Goal: Task Accomplishment & Management: Use online tool/utility

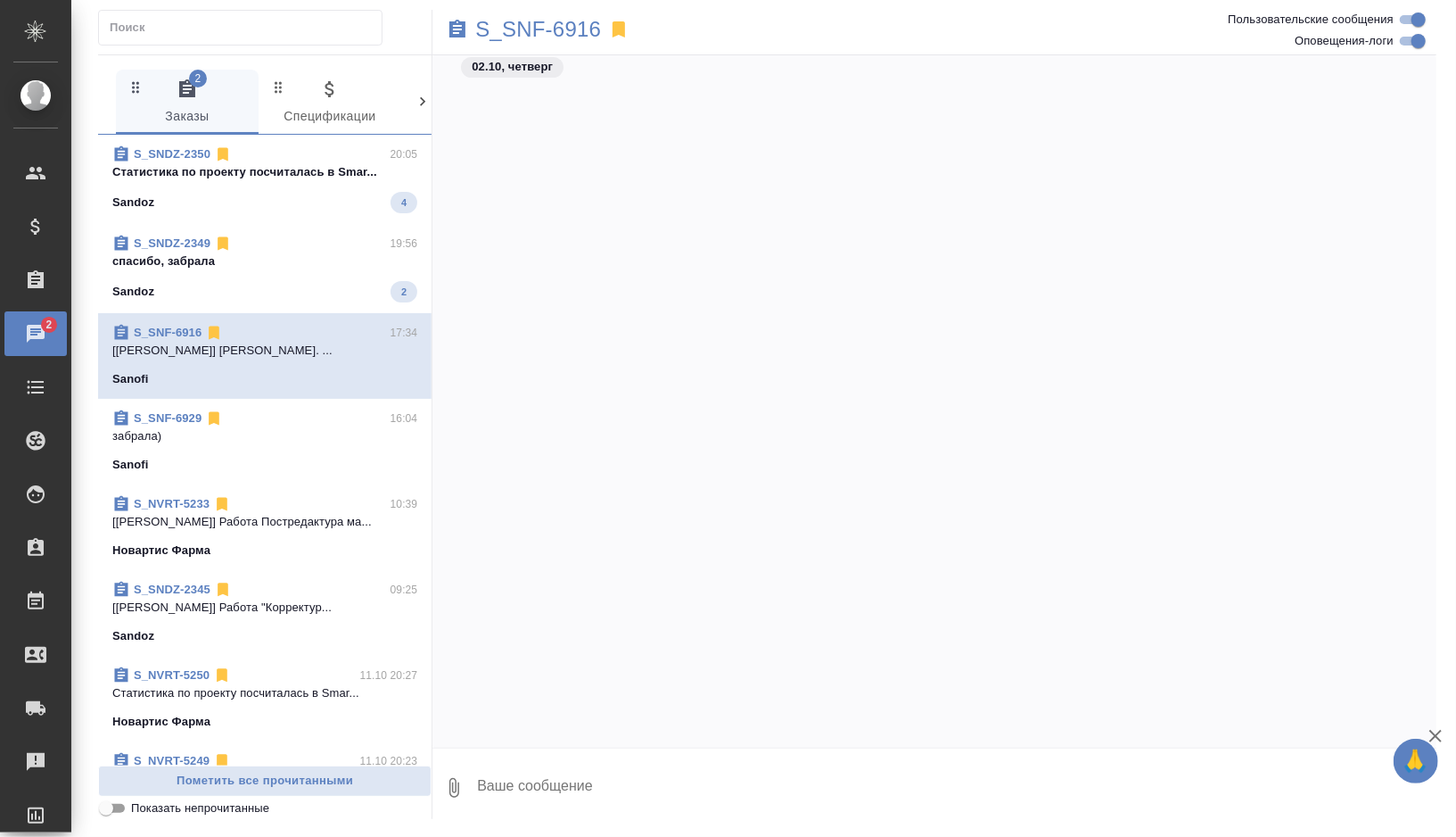
scroll to position [98821, 0]
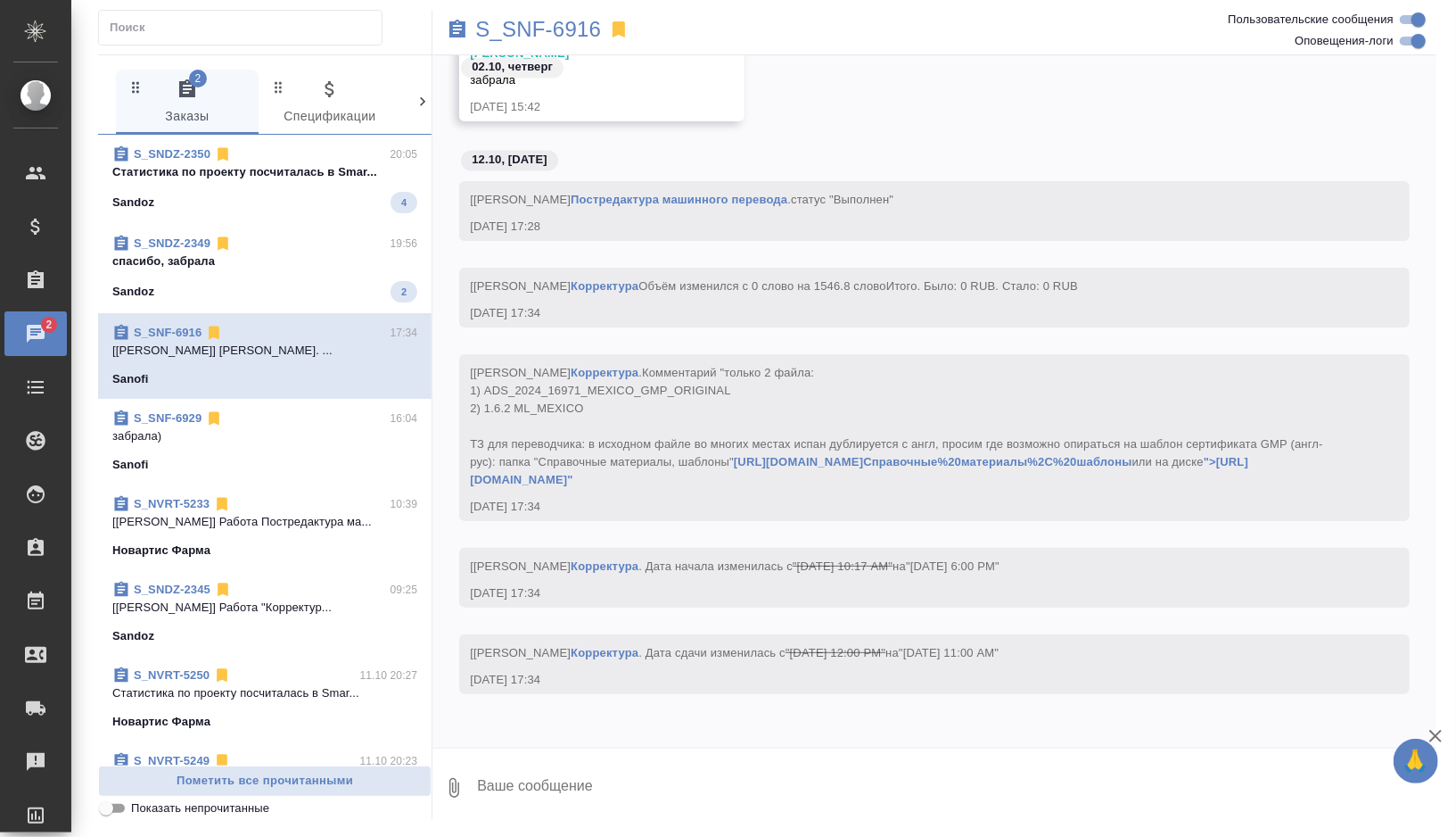
click at [314, 290] on div "Sandoz 2" at bounding box center [264, 291] width 305 height 21
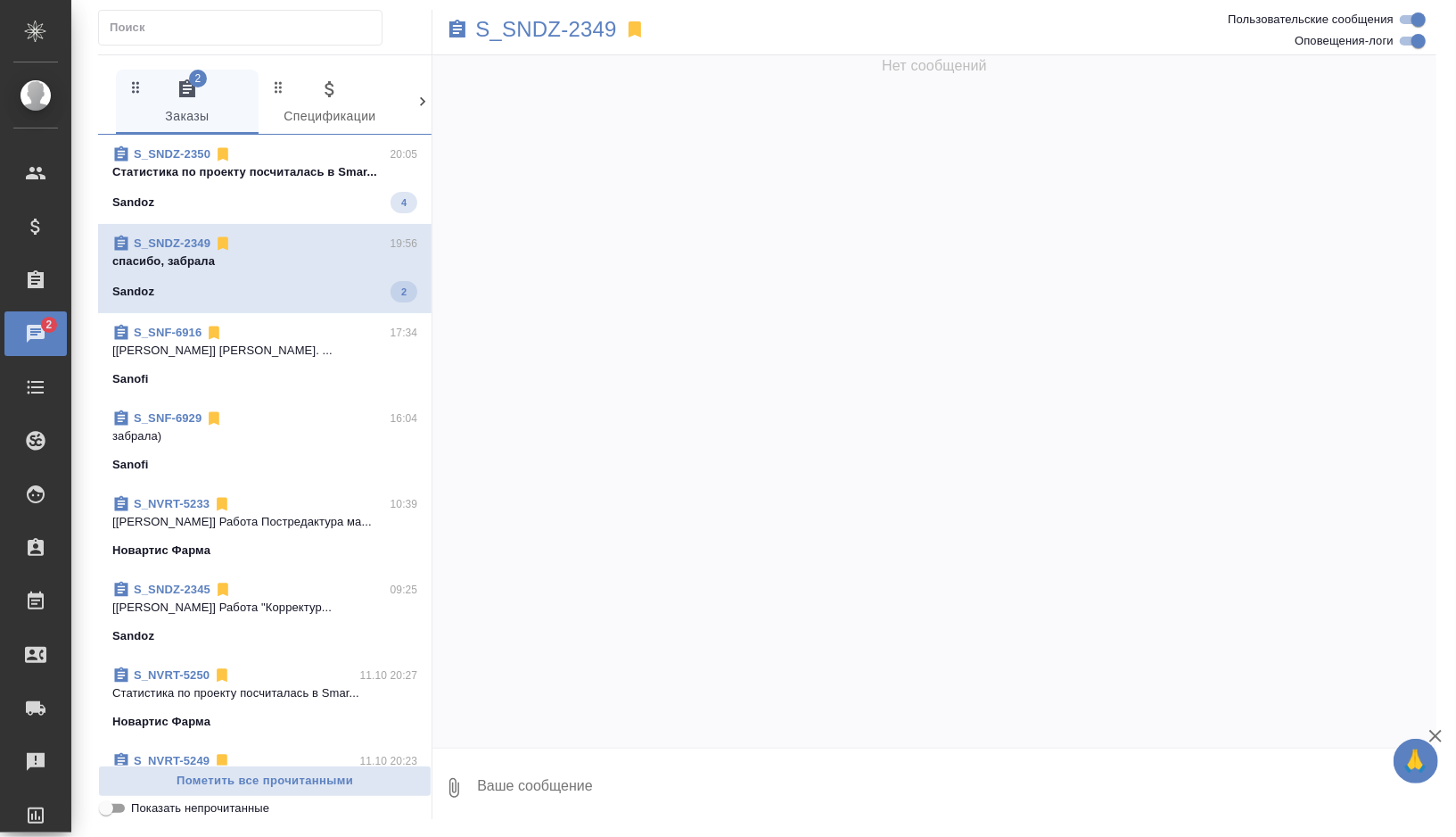
scroll to position [0, 0]
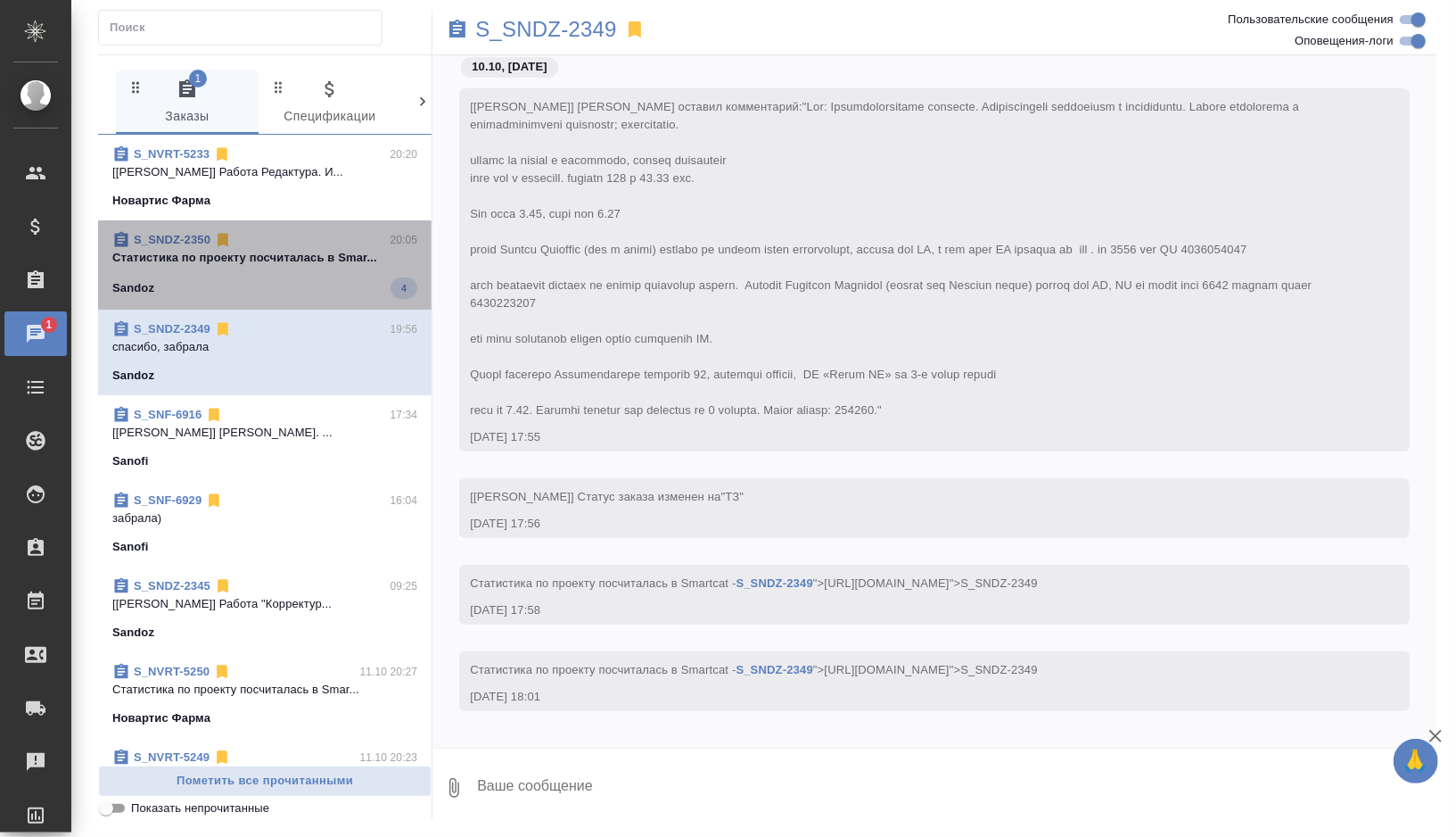
click at [321, 289] on div "Sandoz 4" at bounding box center [264, 288] width 305 height 21
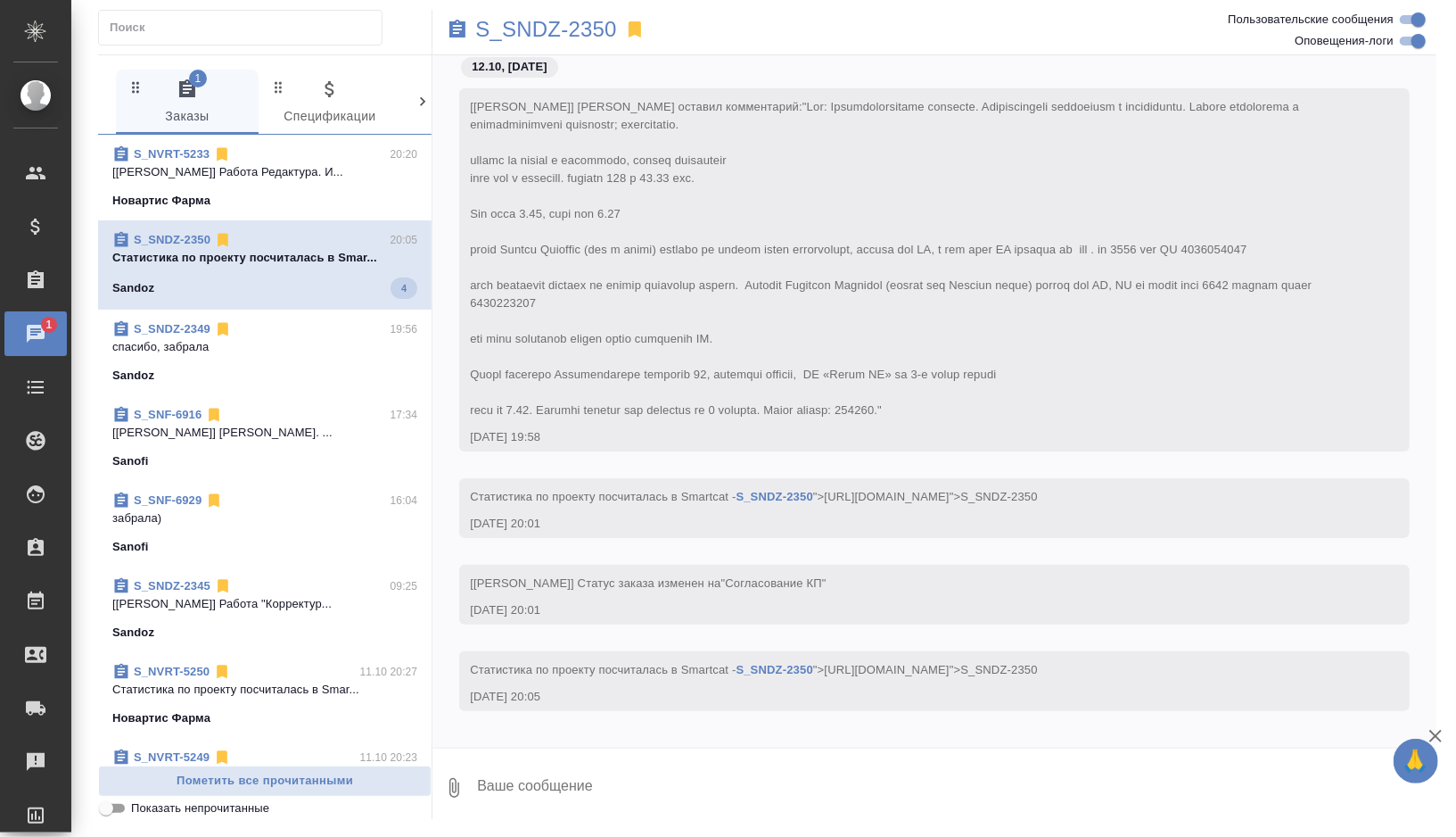
scroll to position [52, 0]
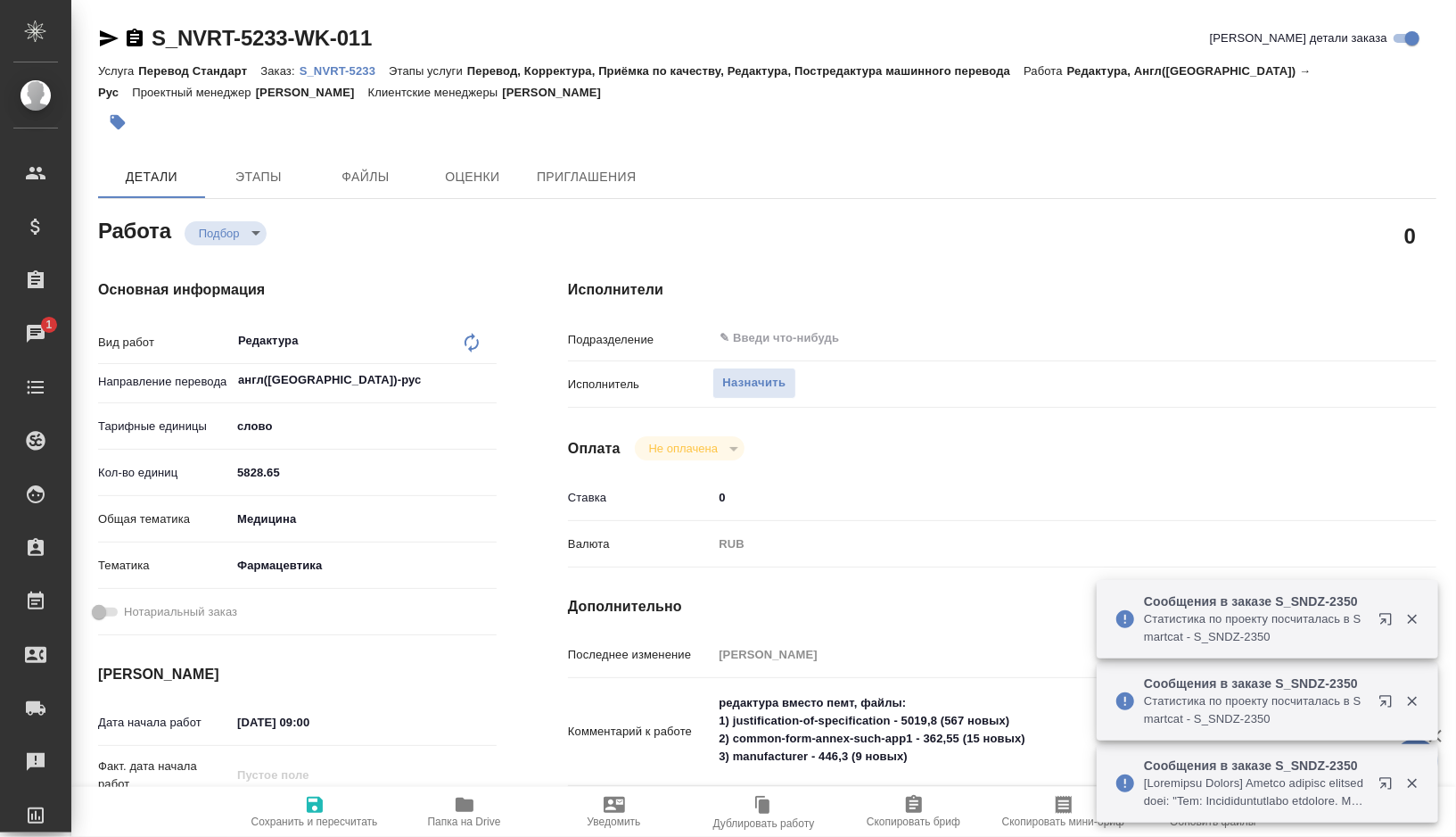
type textarea "x"
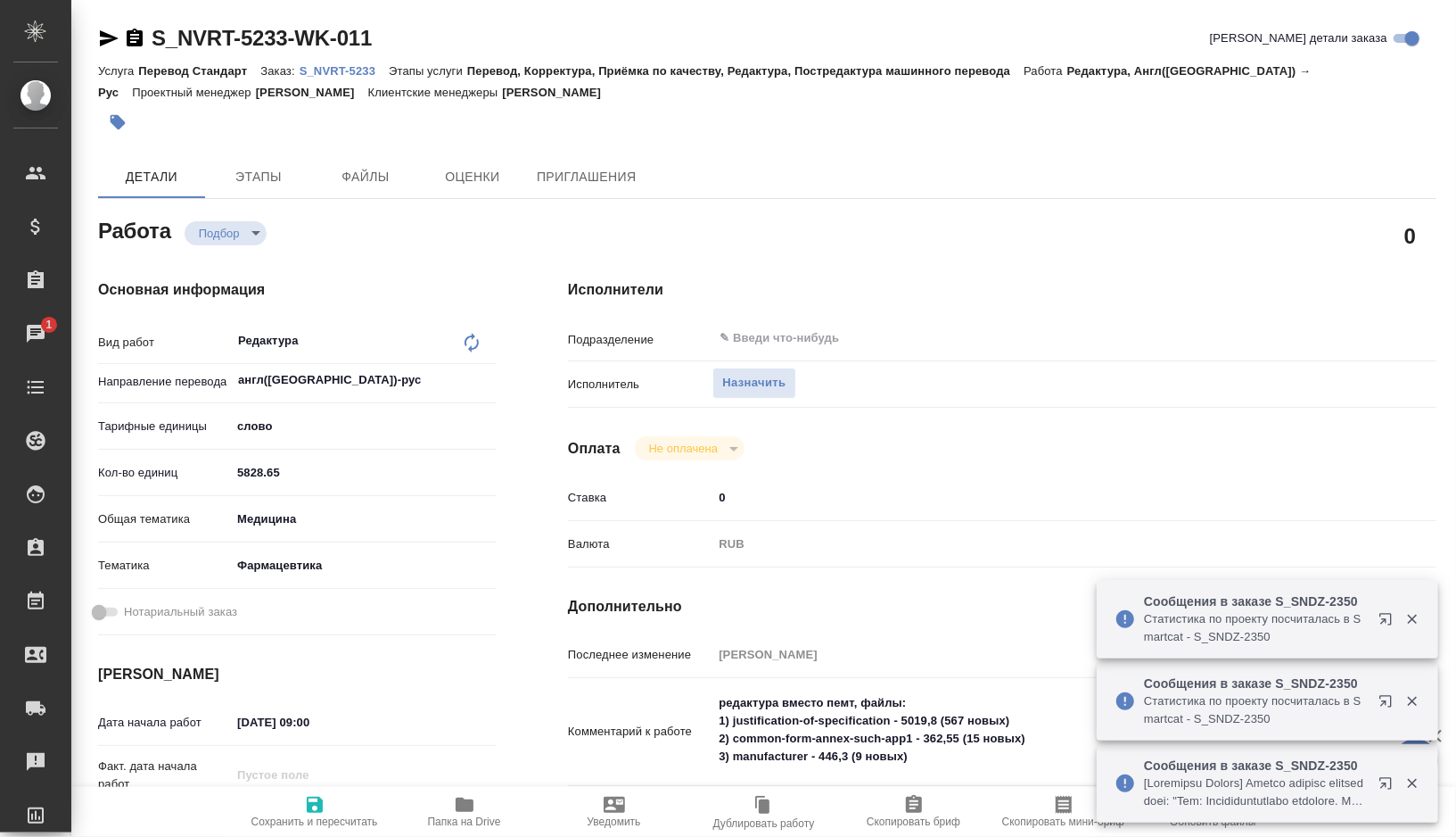
type textarea "x"
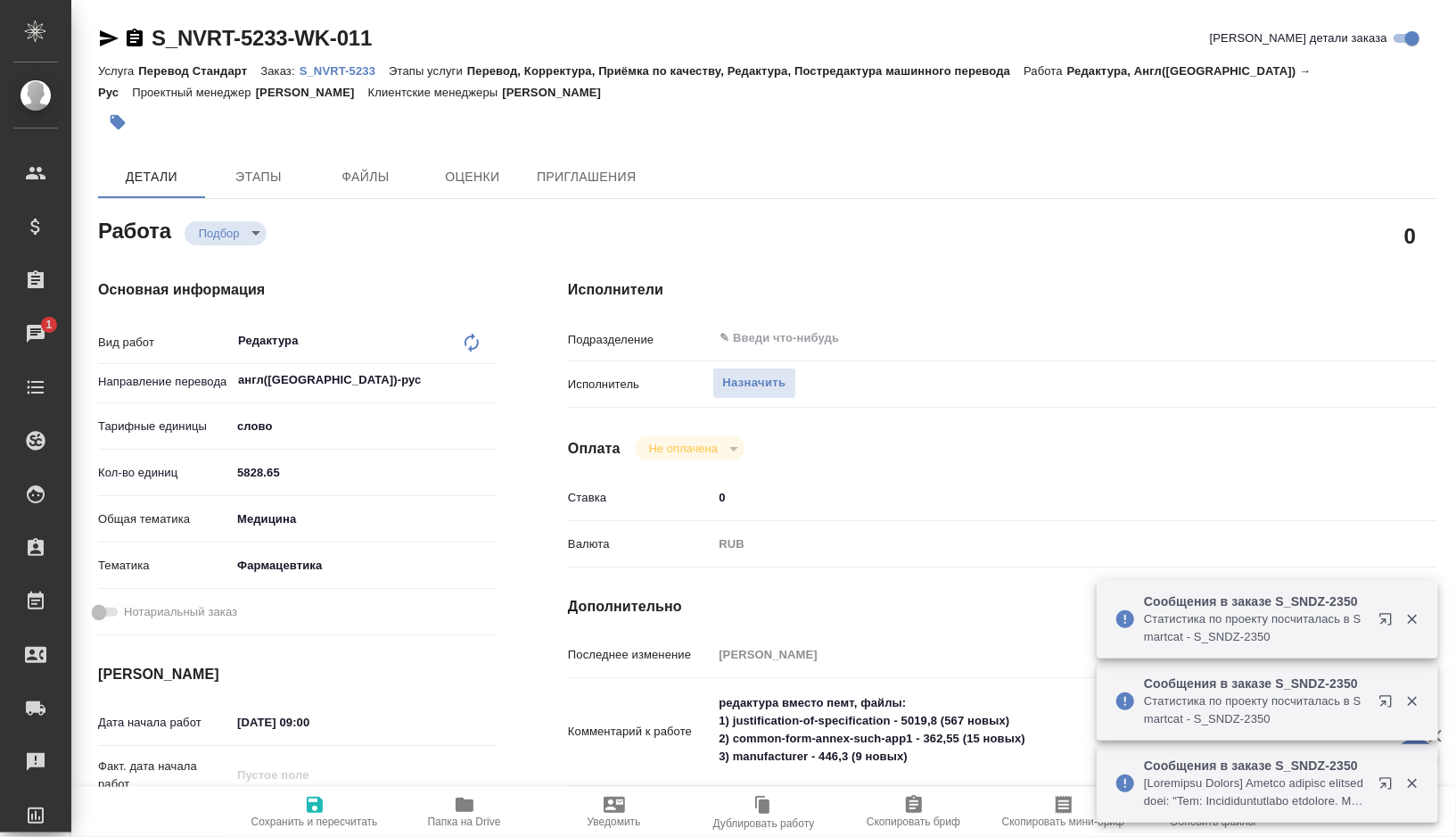
type textarea "x"
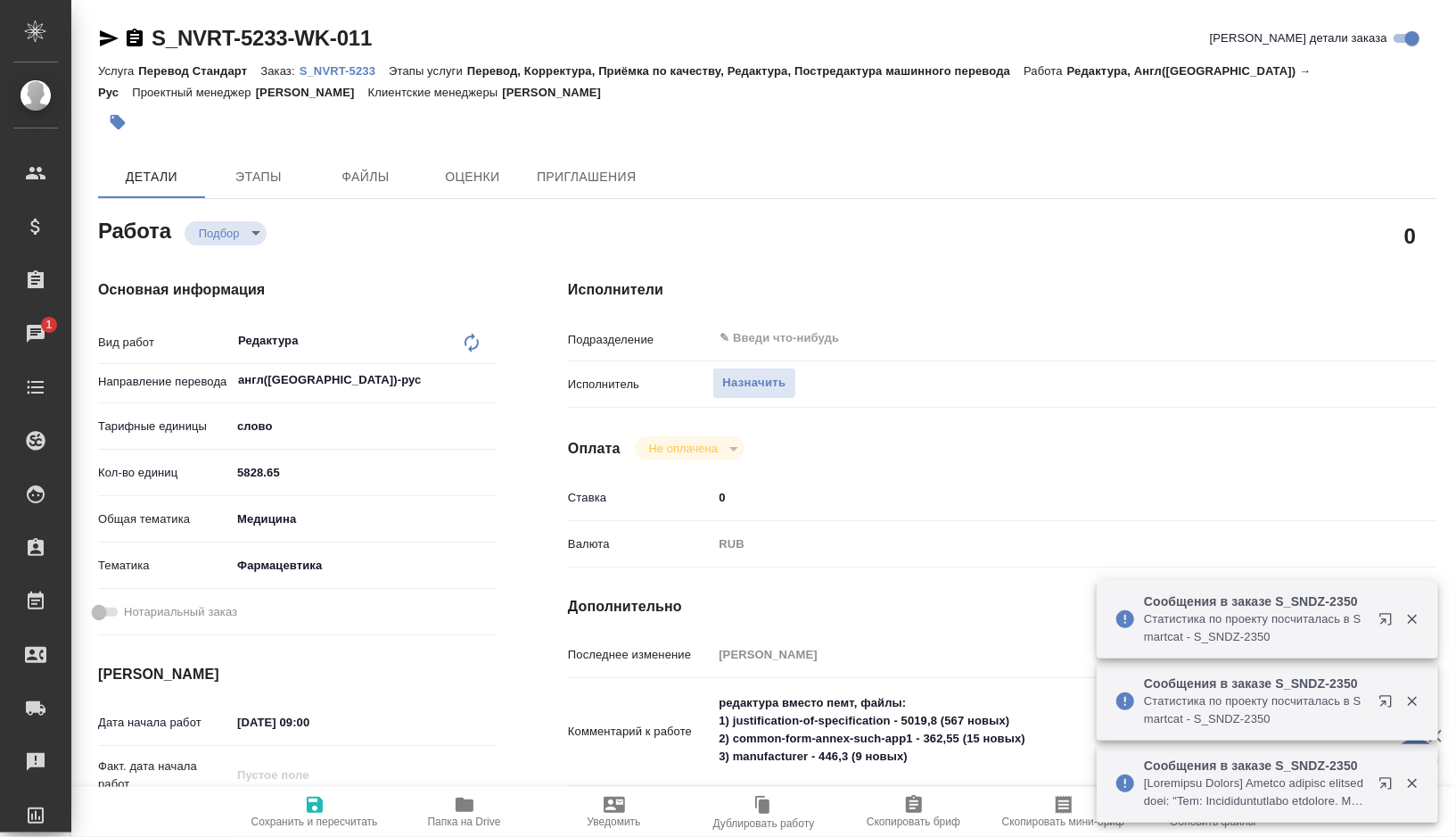
type textarea "x"
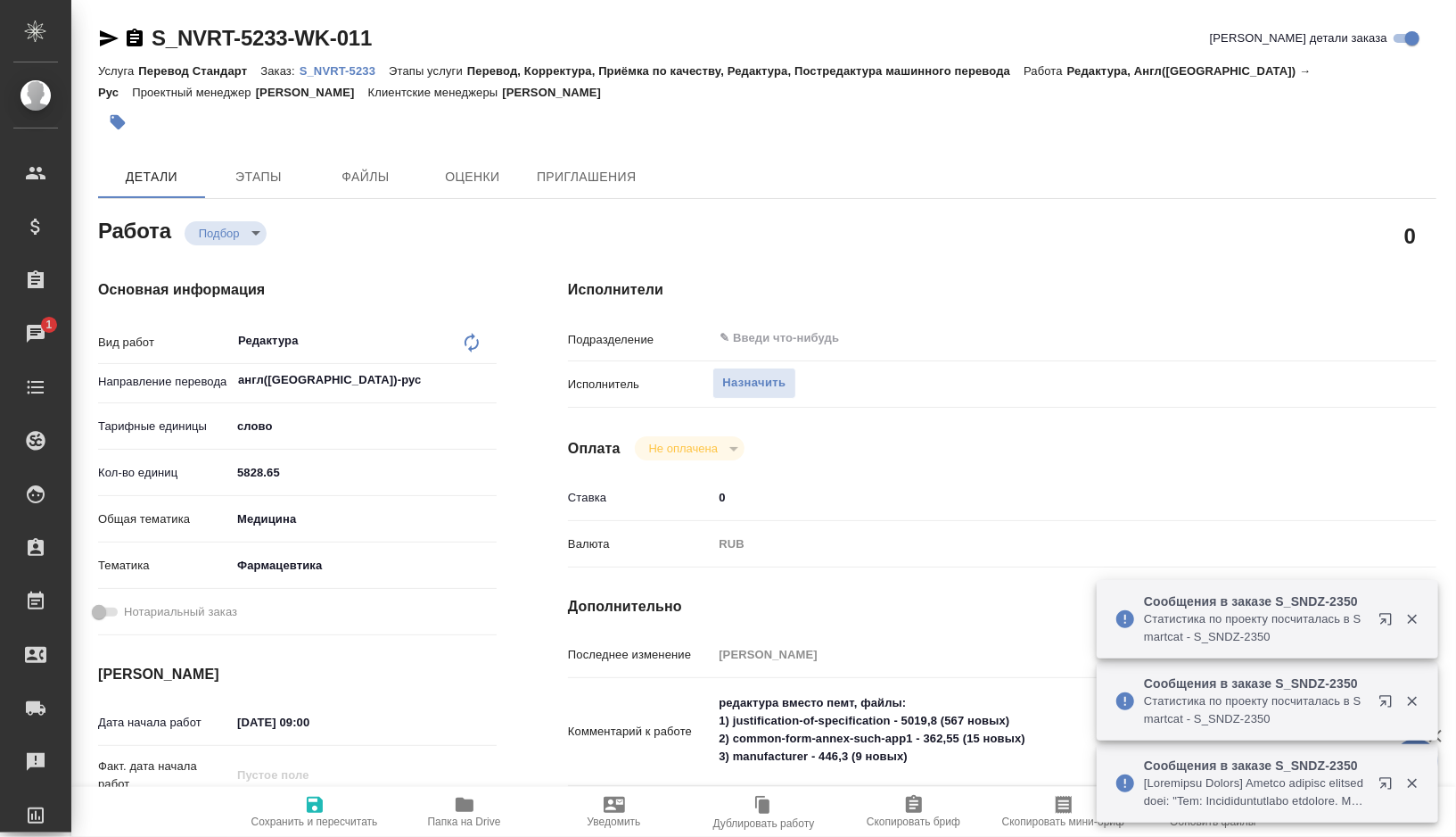
type textarea "x"
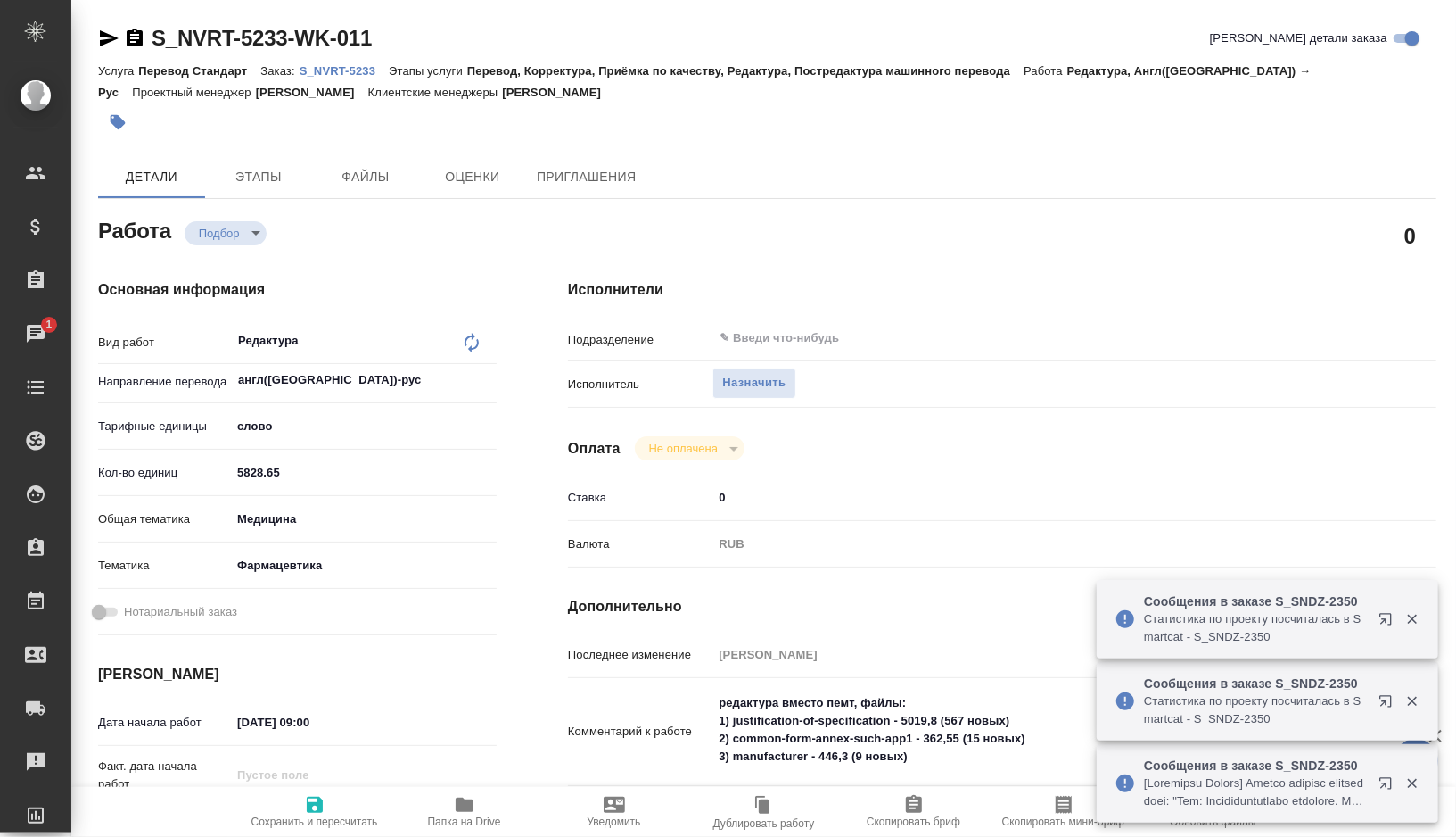
type textarea "x"
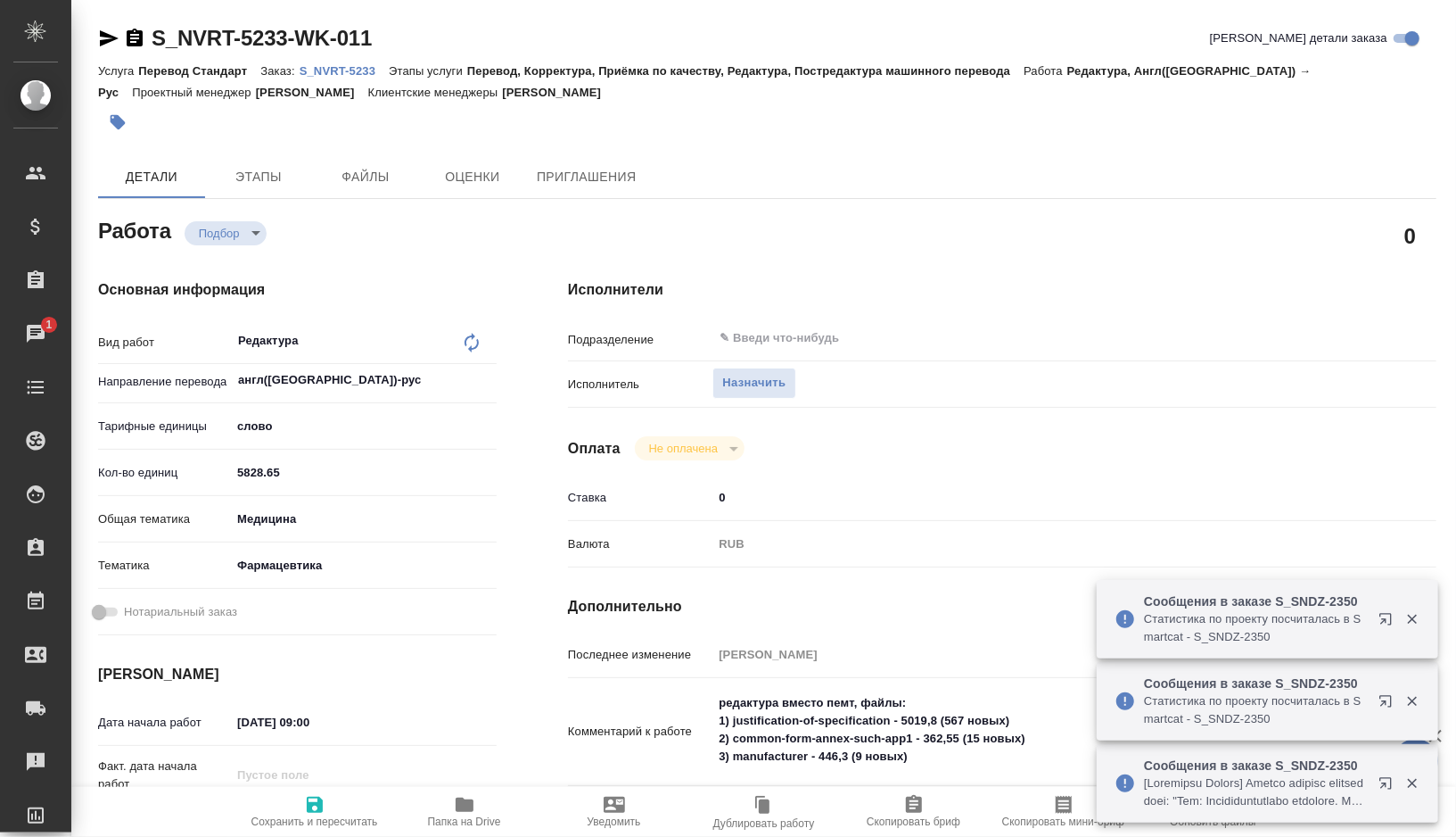
type textarea "x"
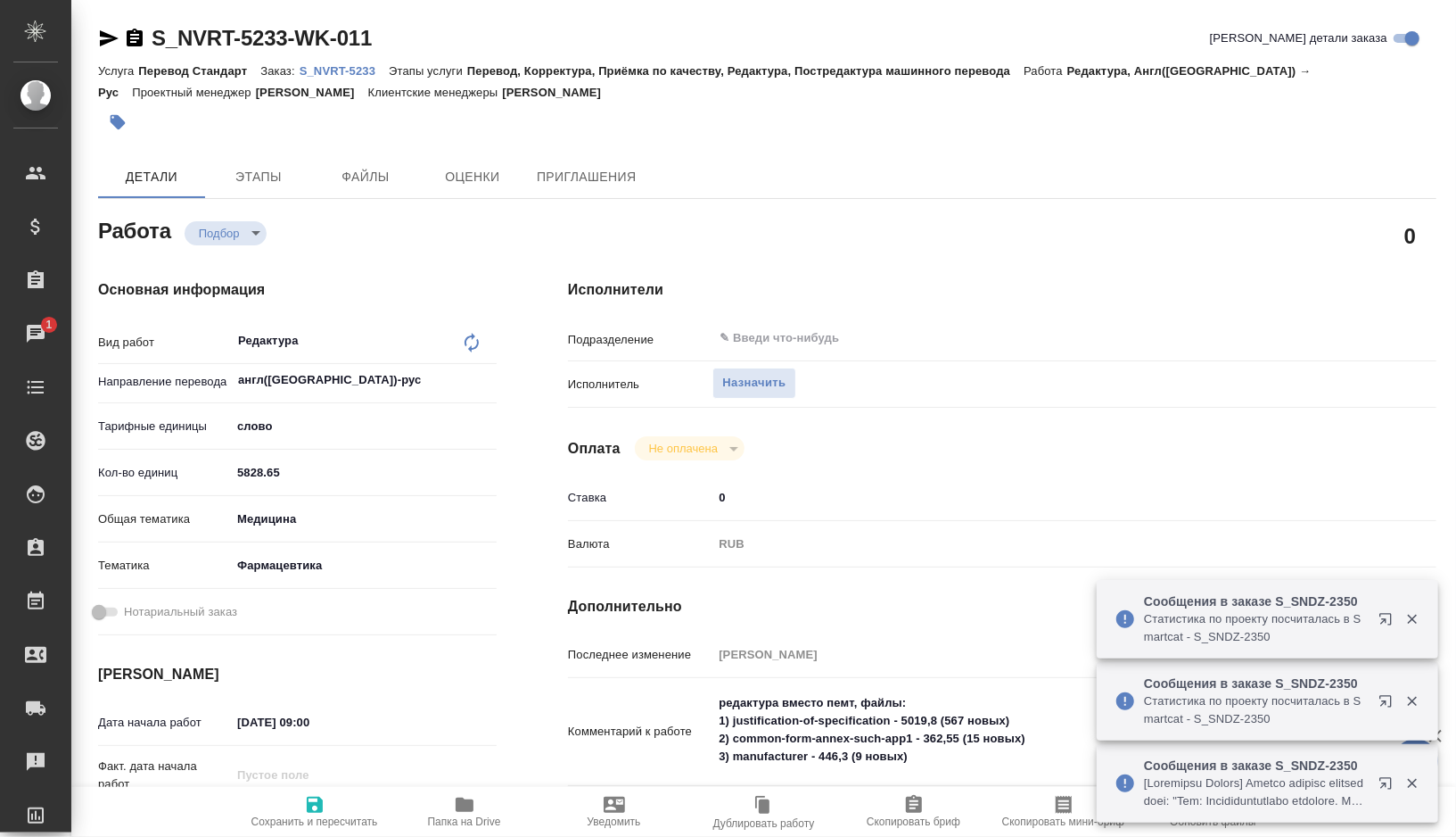
type textarea "x"
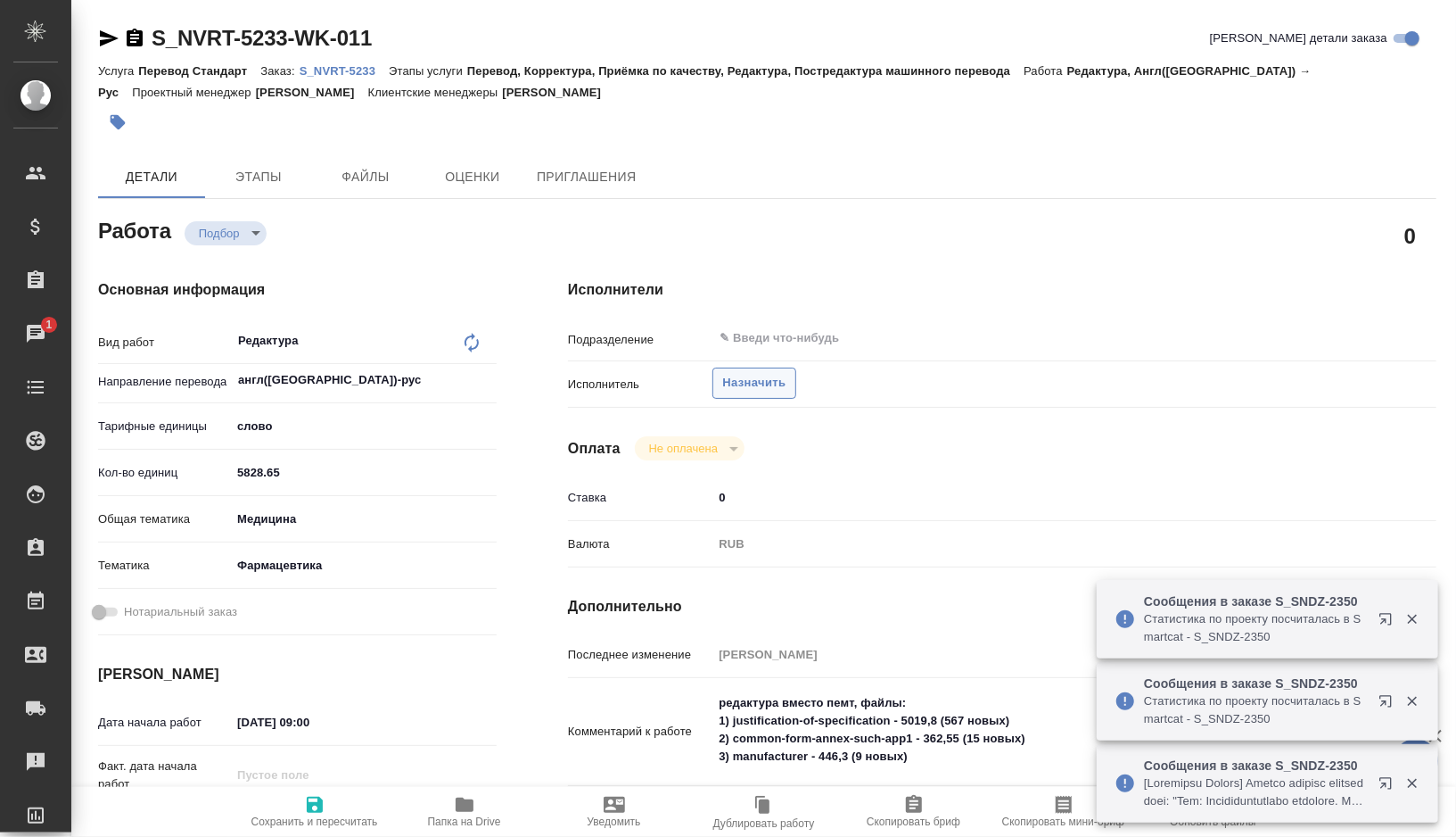
click at [728, 385] on span "Назначить" at bounding box center [754, 382] width 63 height 20
type textarea "x"
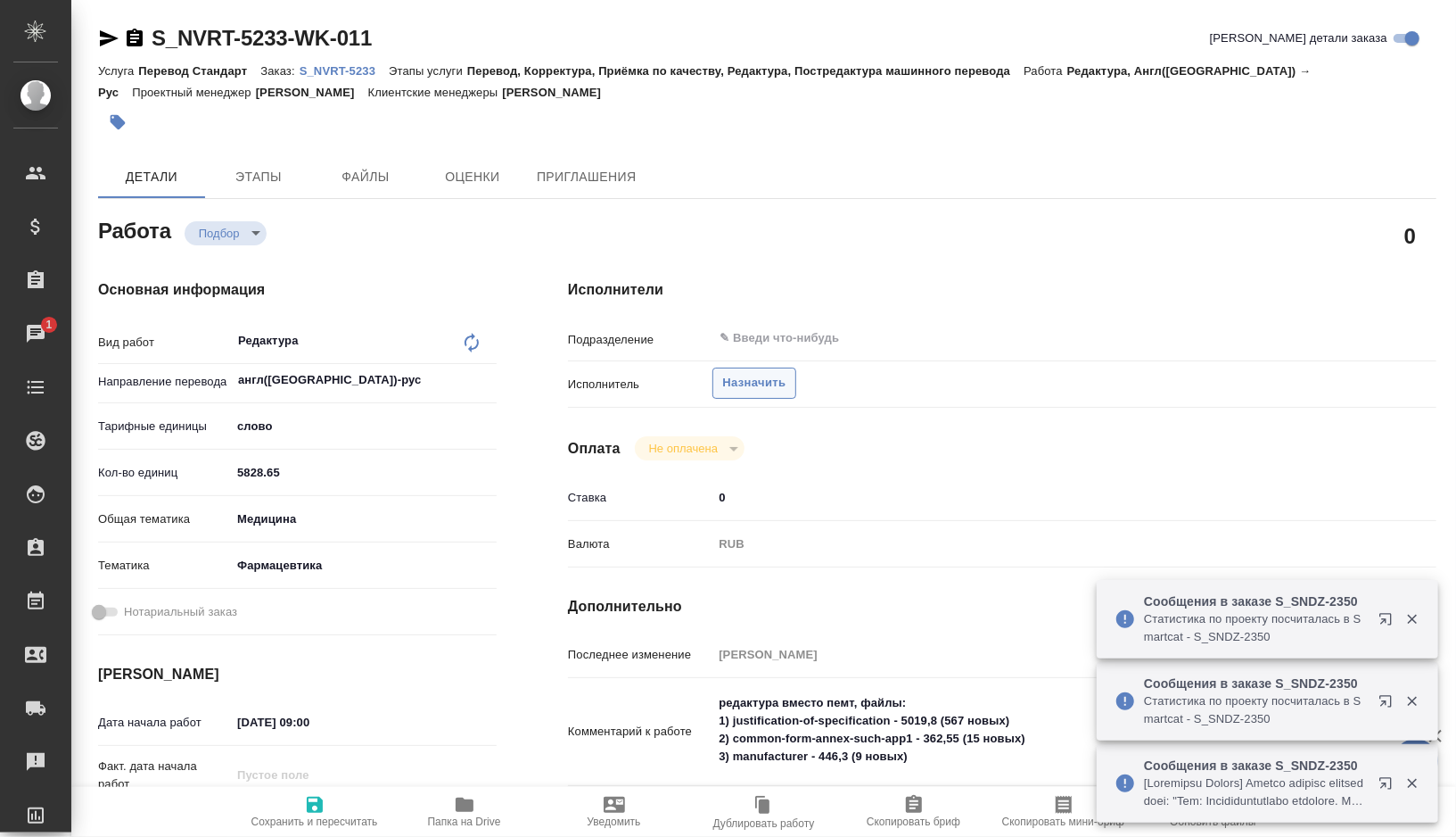
type textarea "x"
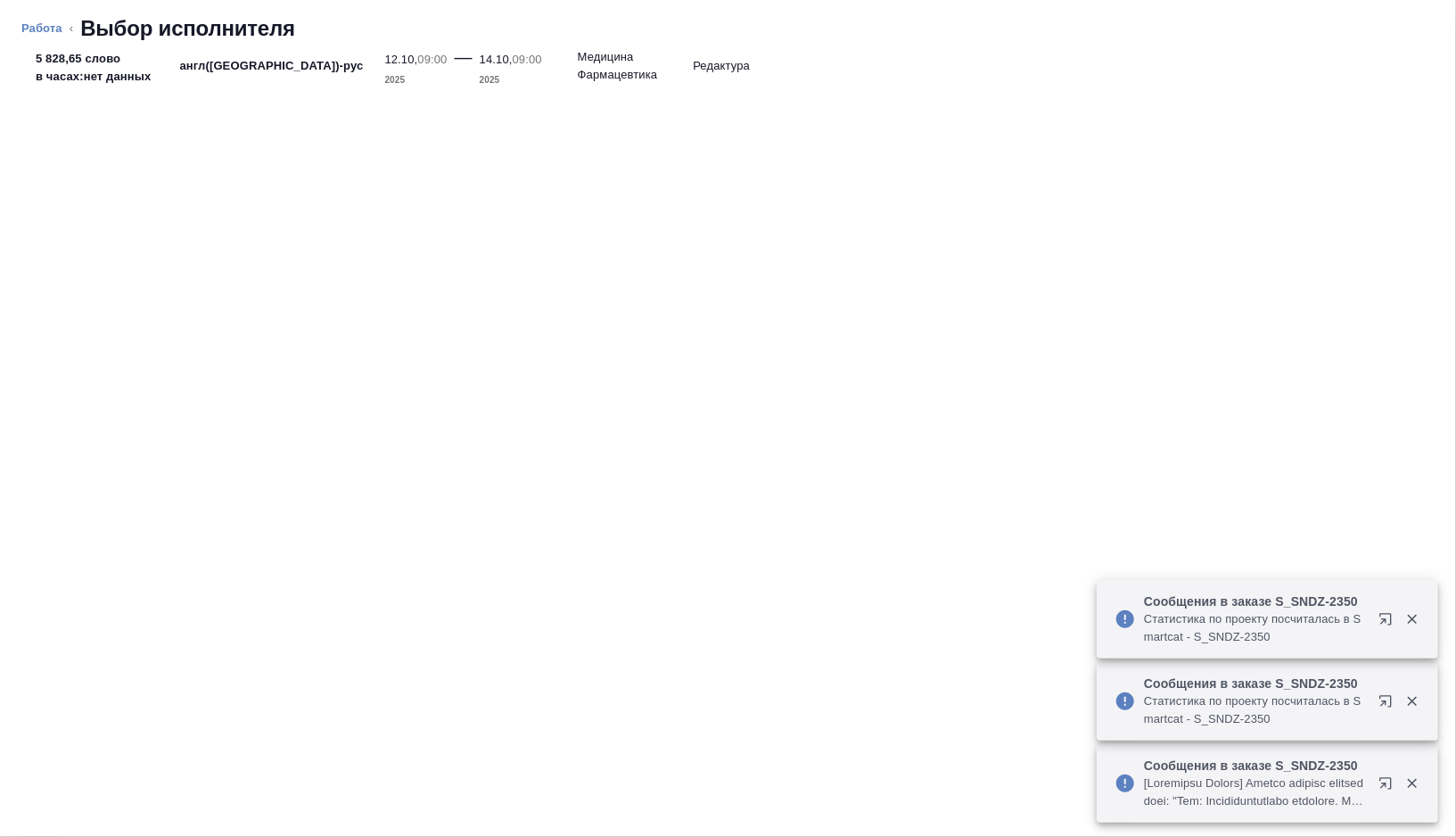
type textarea "x"
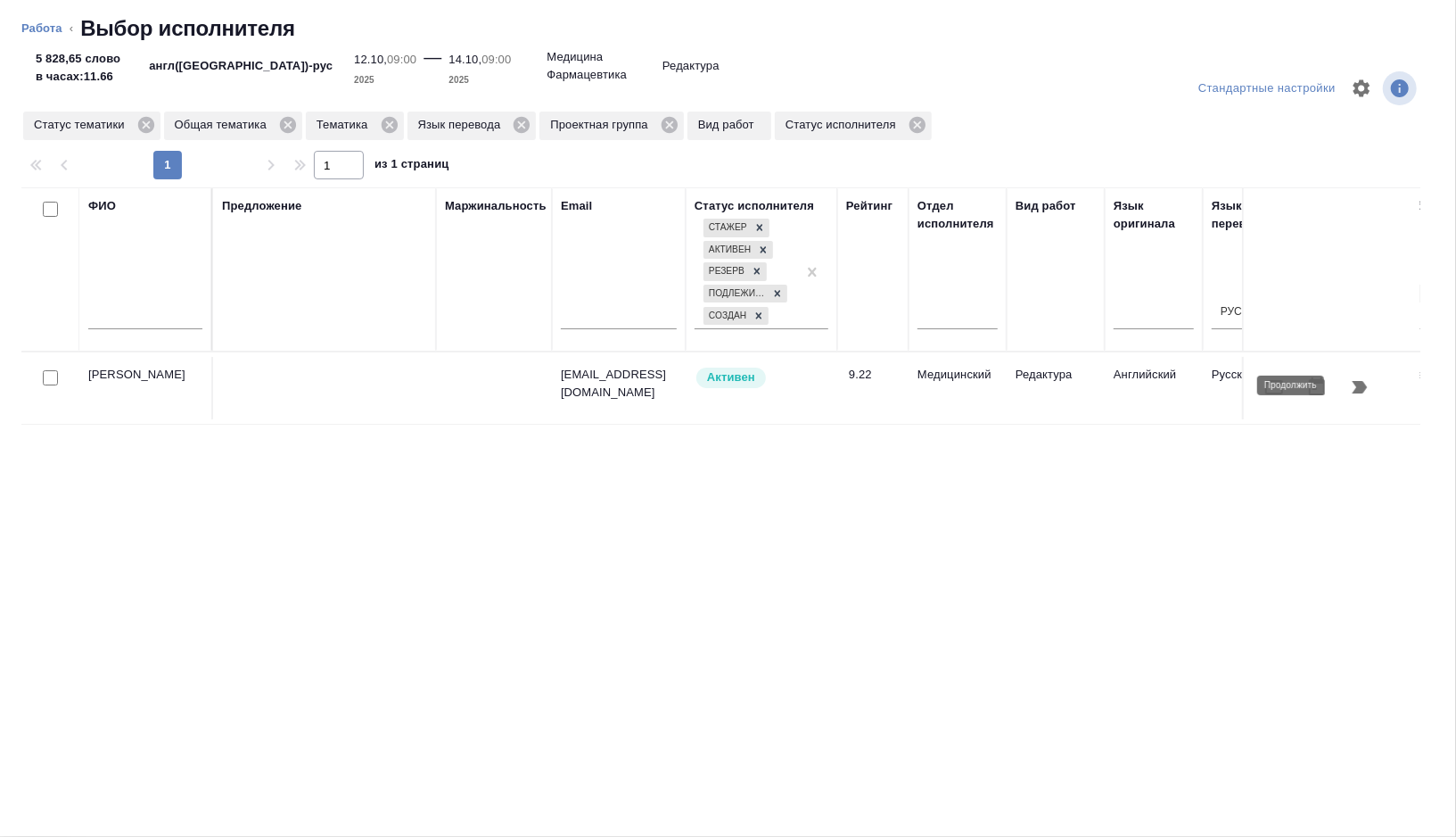
click at [1360, 394] on icon "button" at bounding box center [1360, 387] width 21 height 21
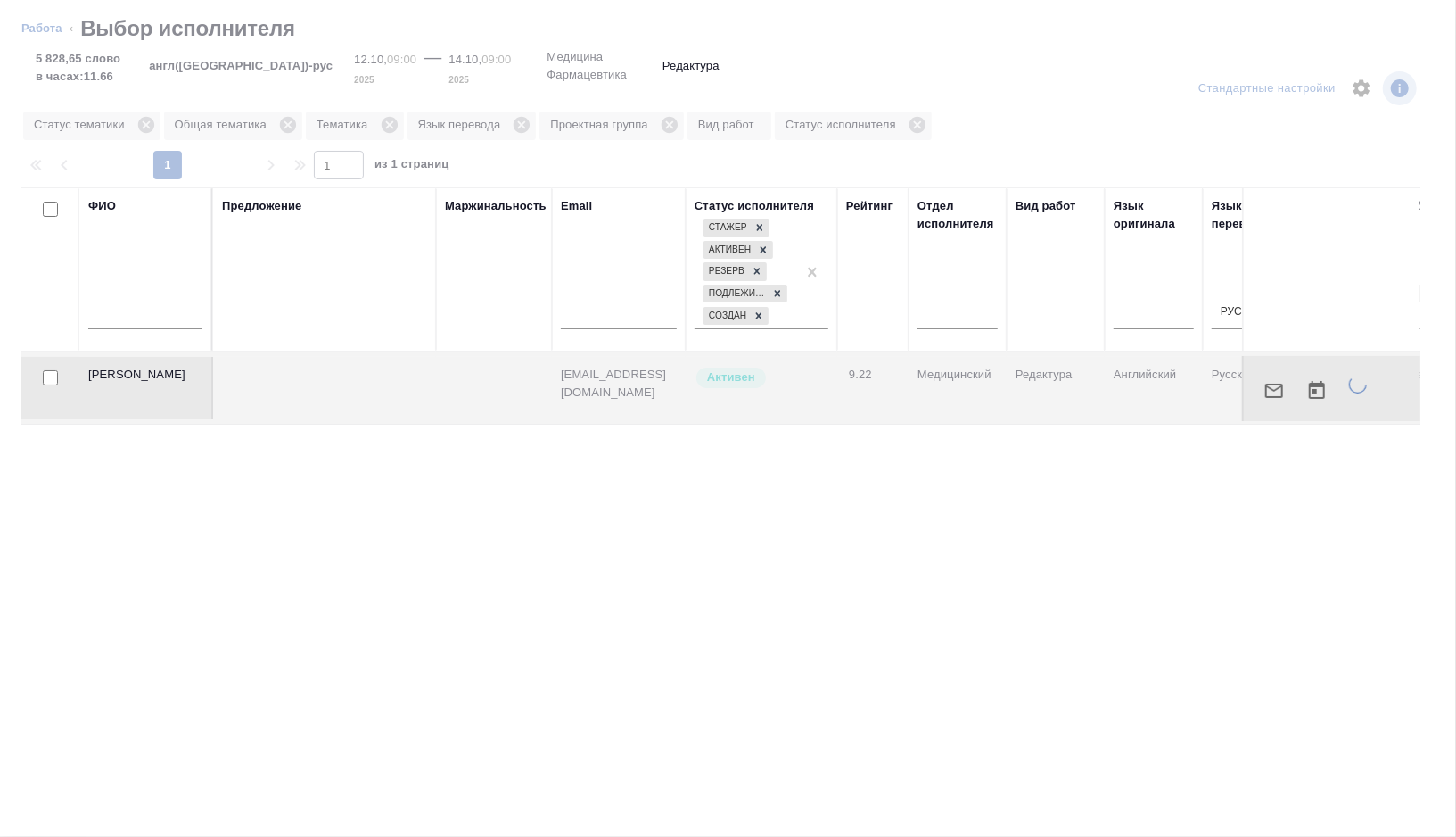
type textarea "x"
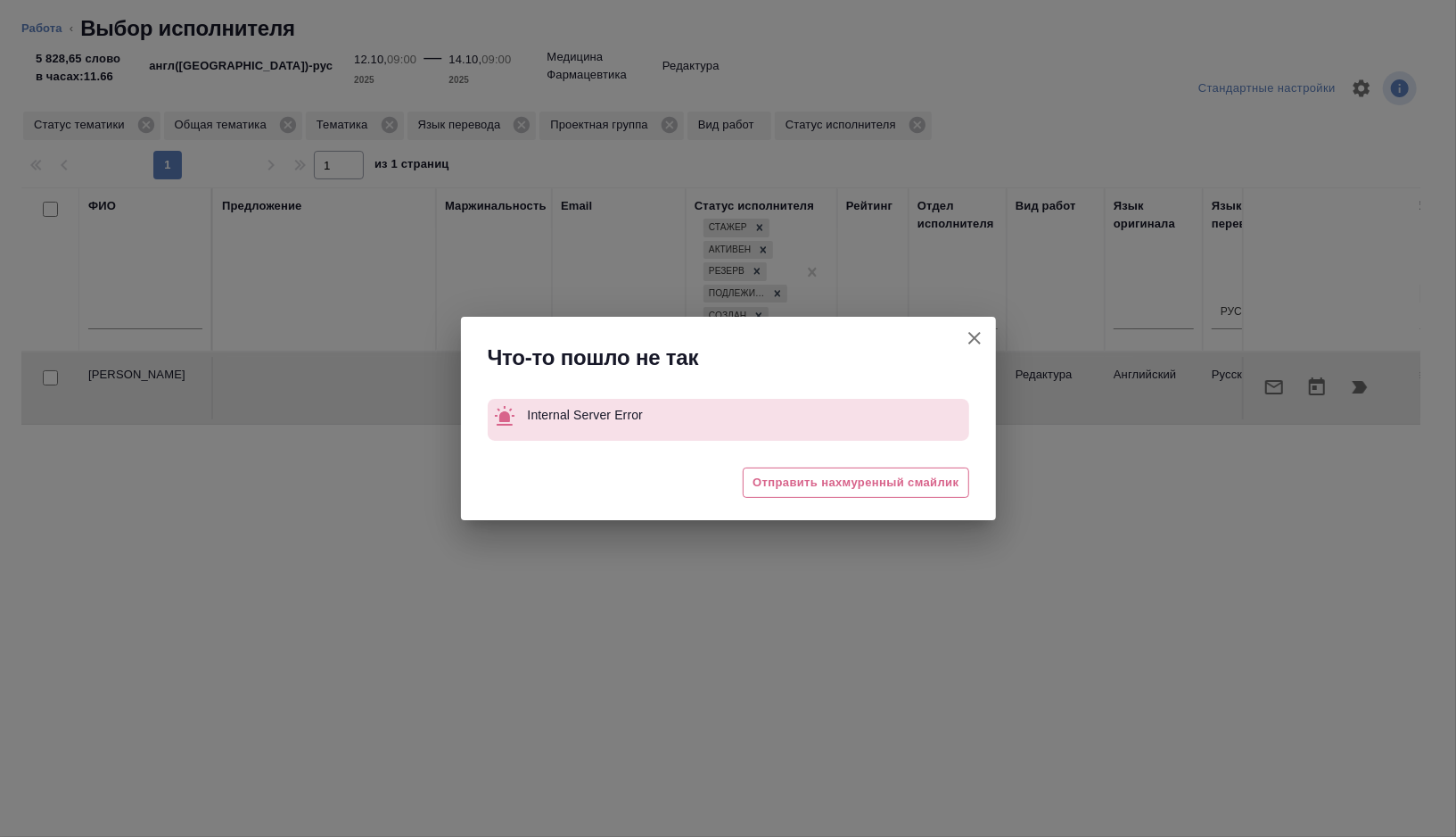
click at [971, 335] on icon "button" at bounding box center [974, 338] width 12 height 12
type textarea "x"
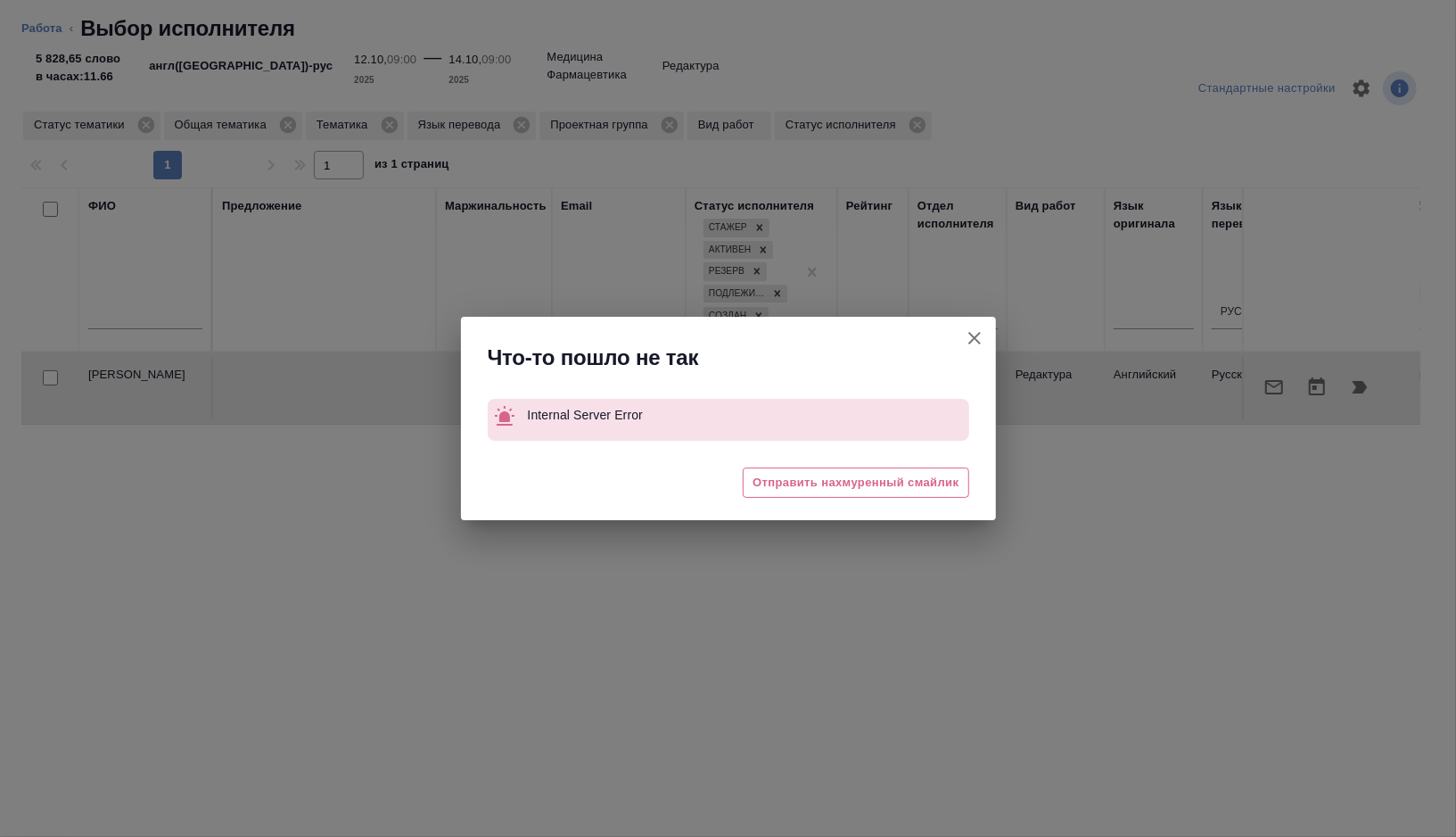
type textarea "x"
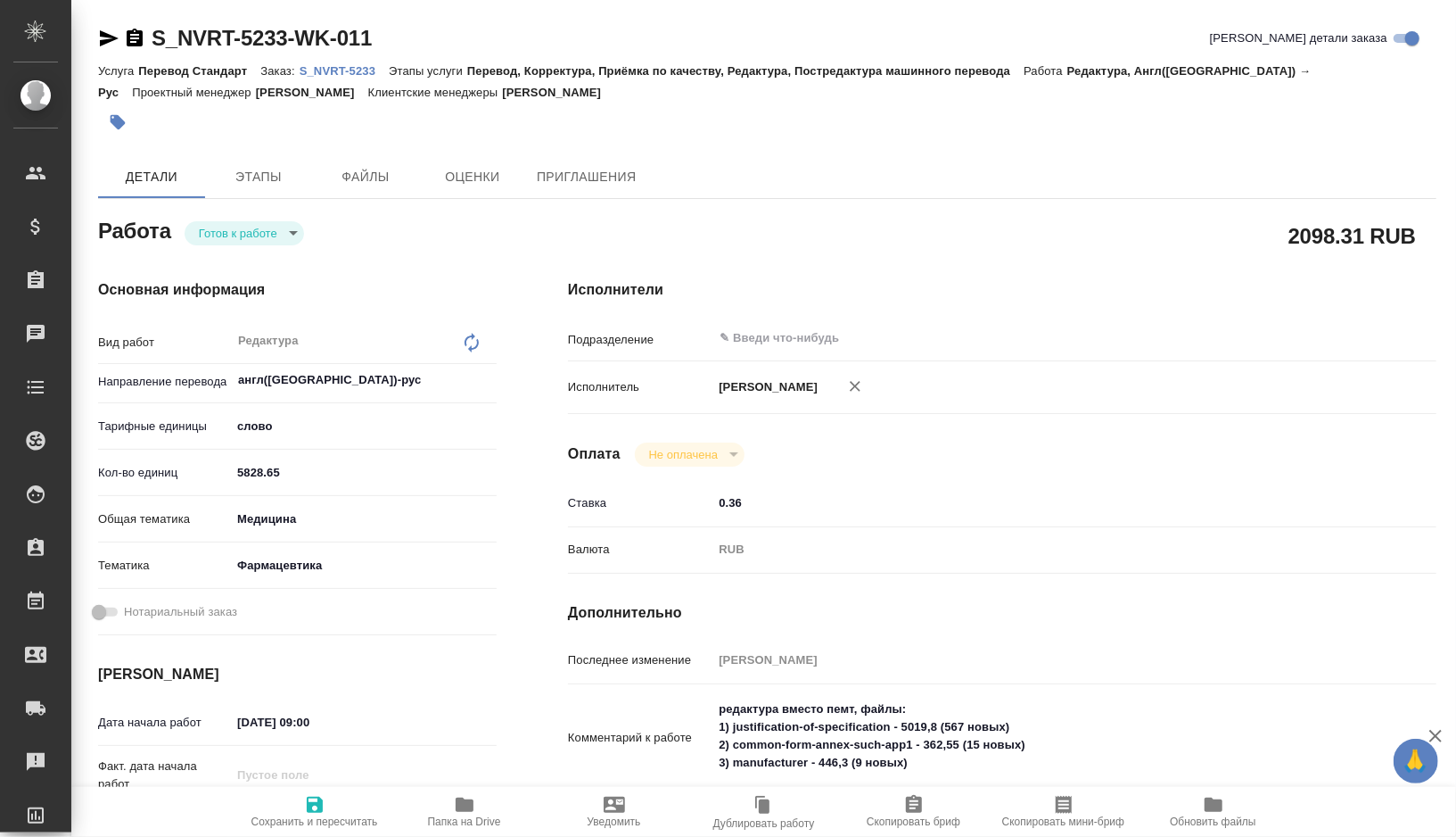
type textarea "x"
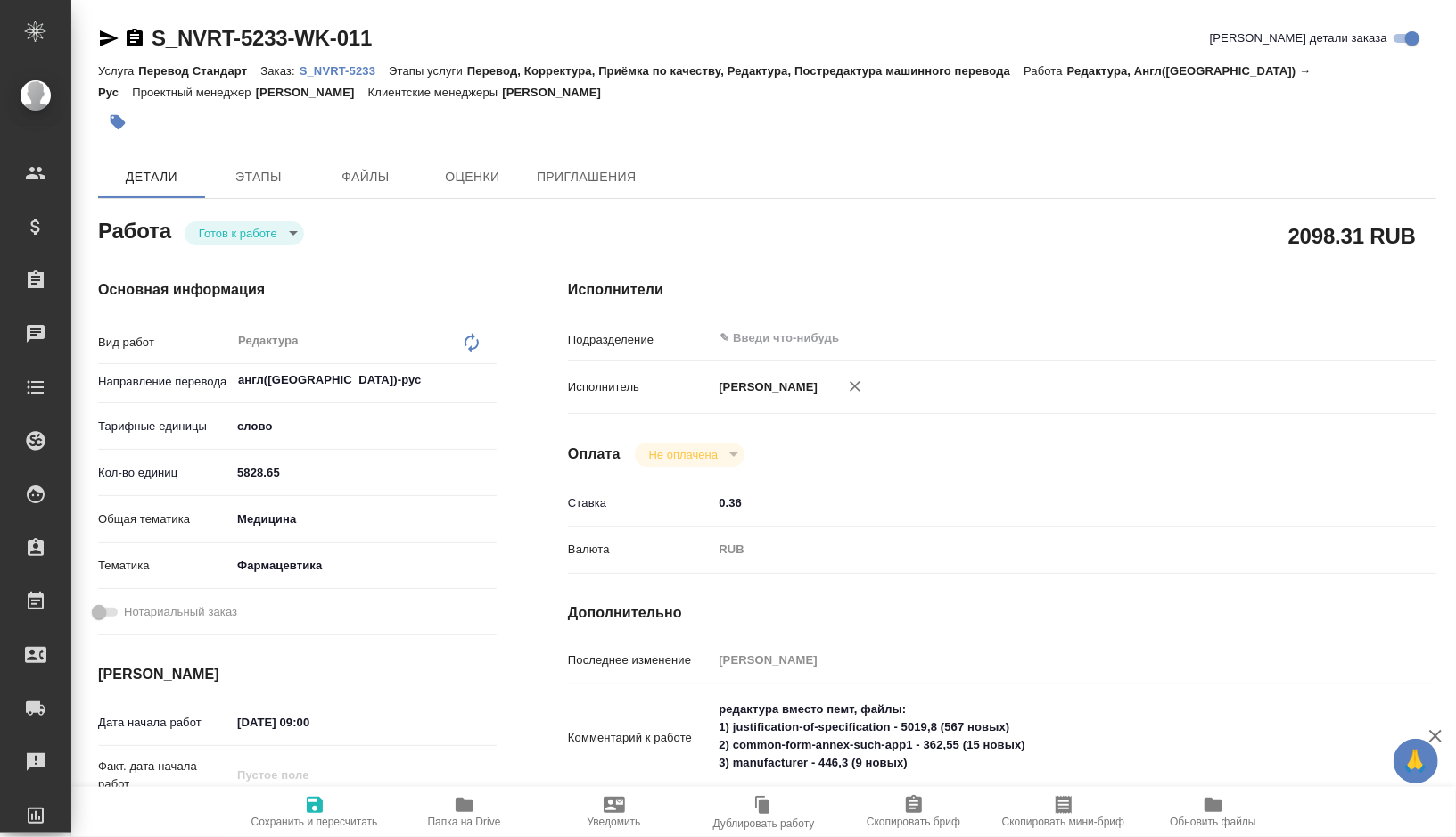
type textarea "x"
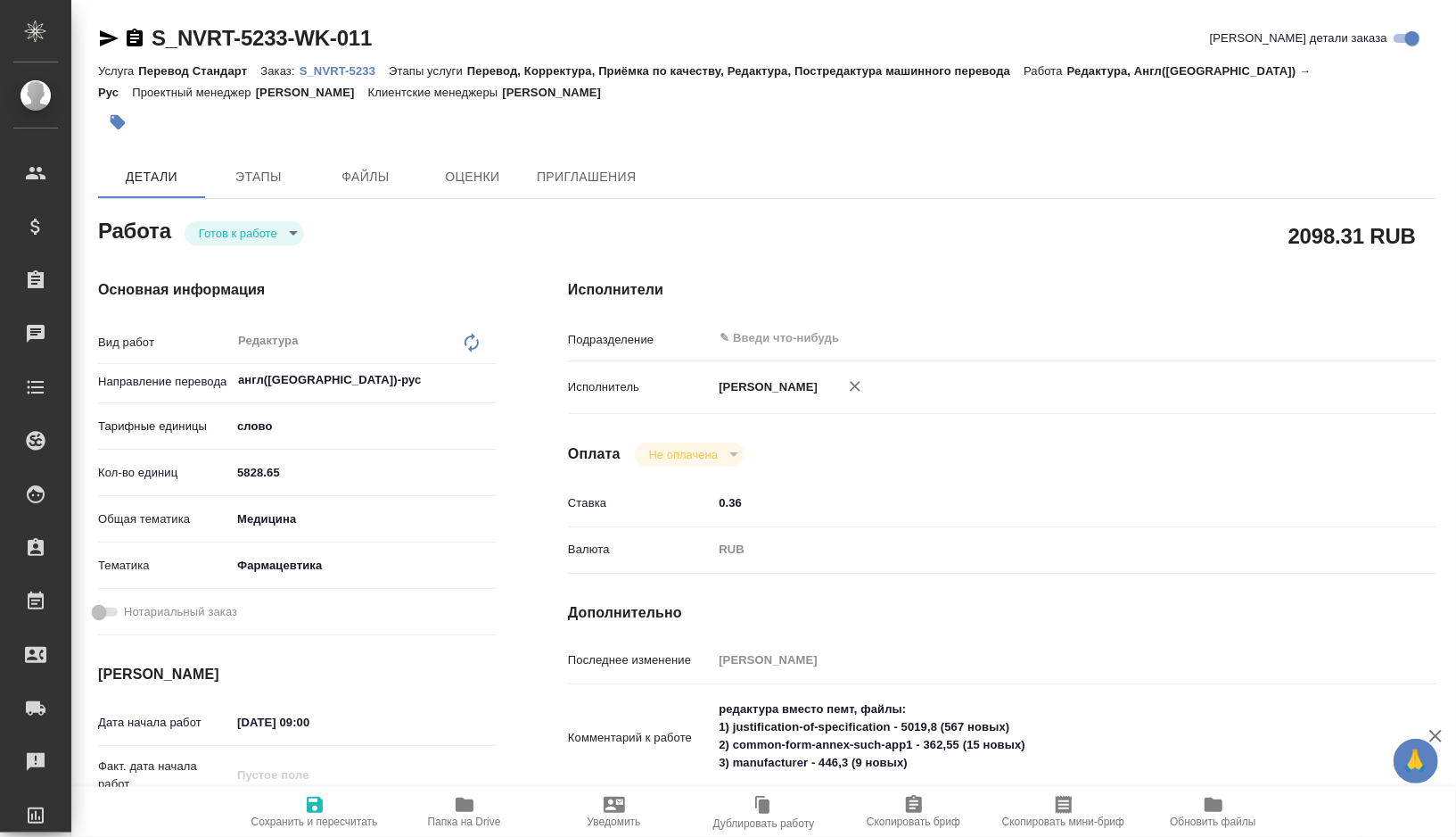
type textarea "x"
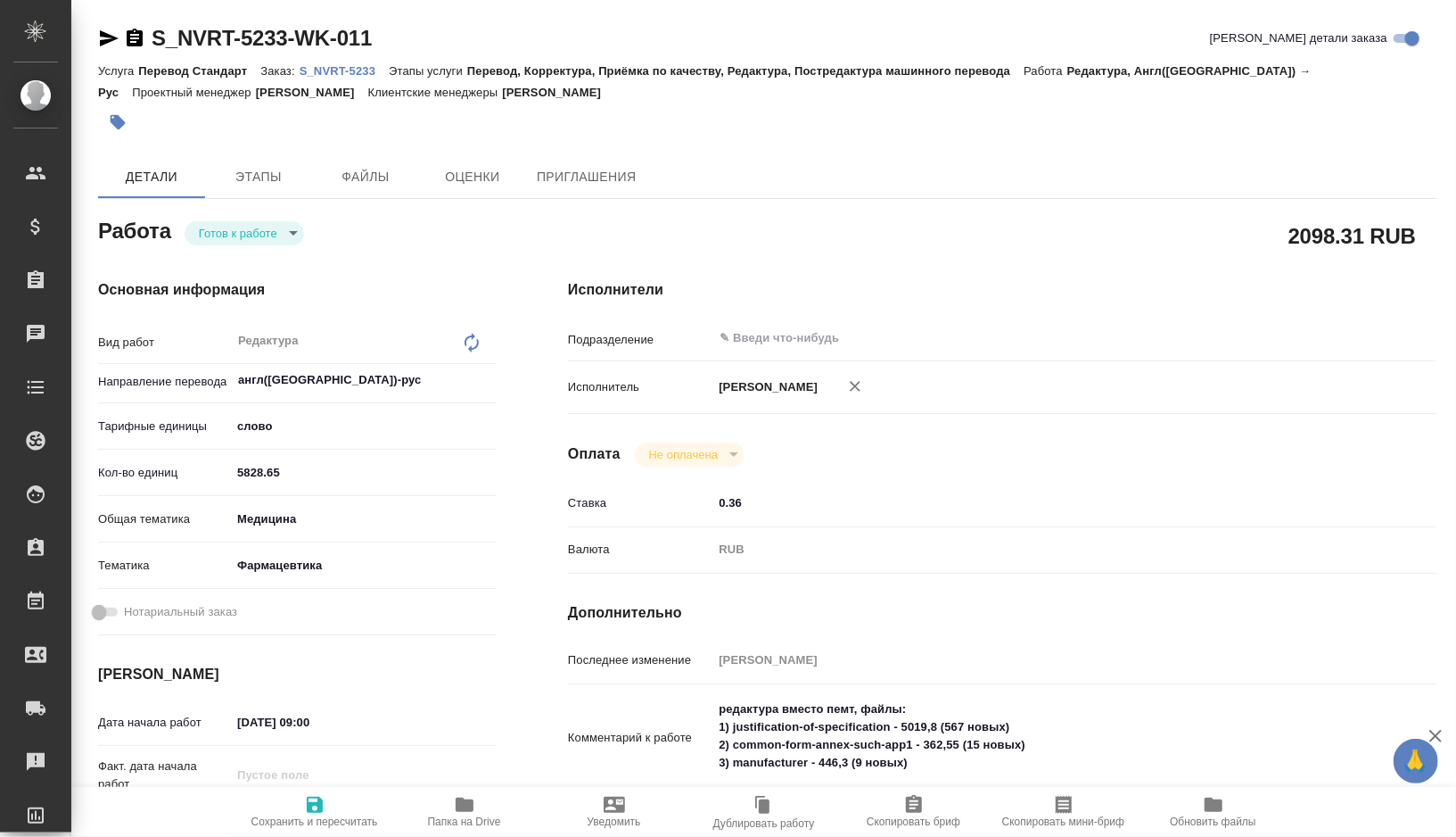
type textarea "x"
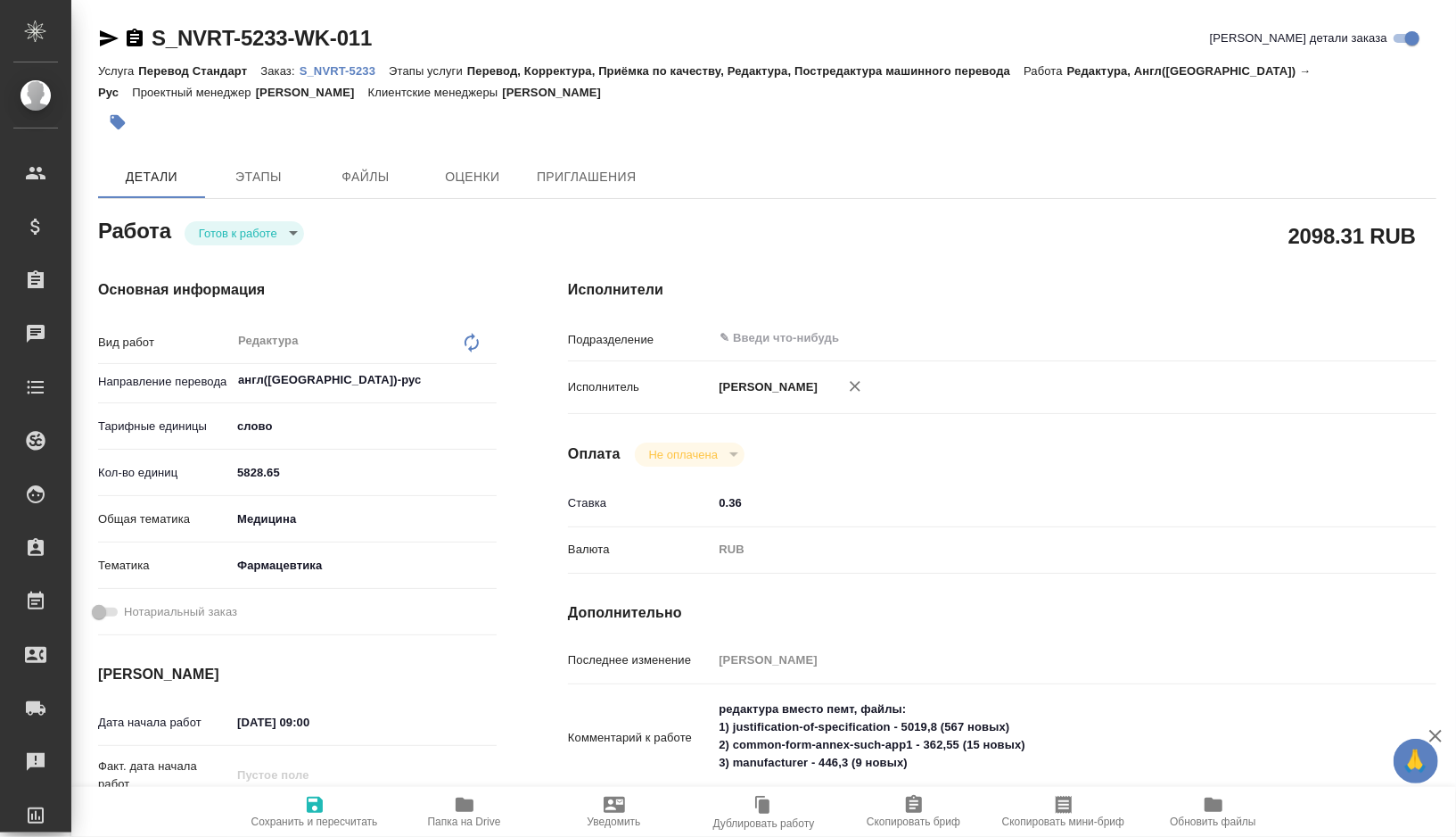
type textarea "x"
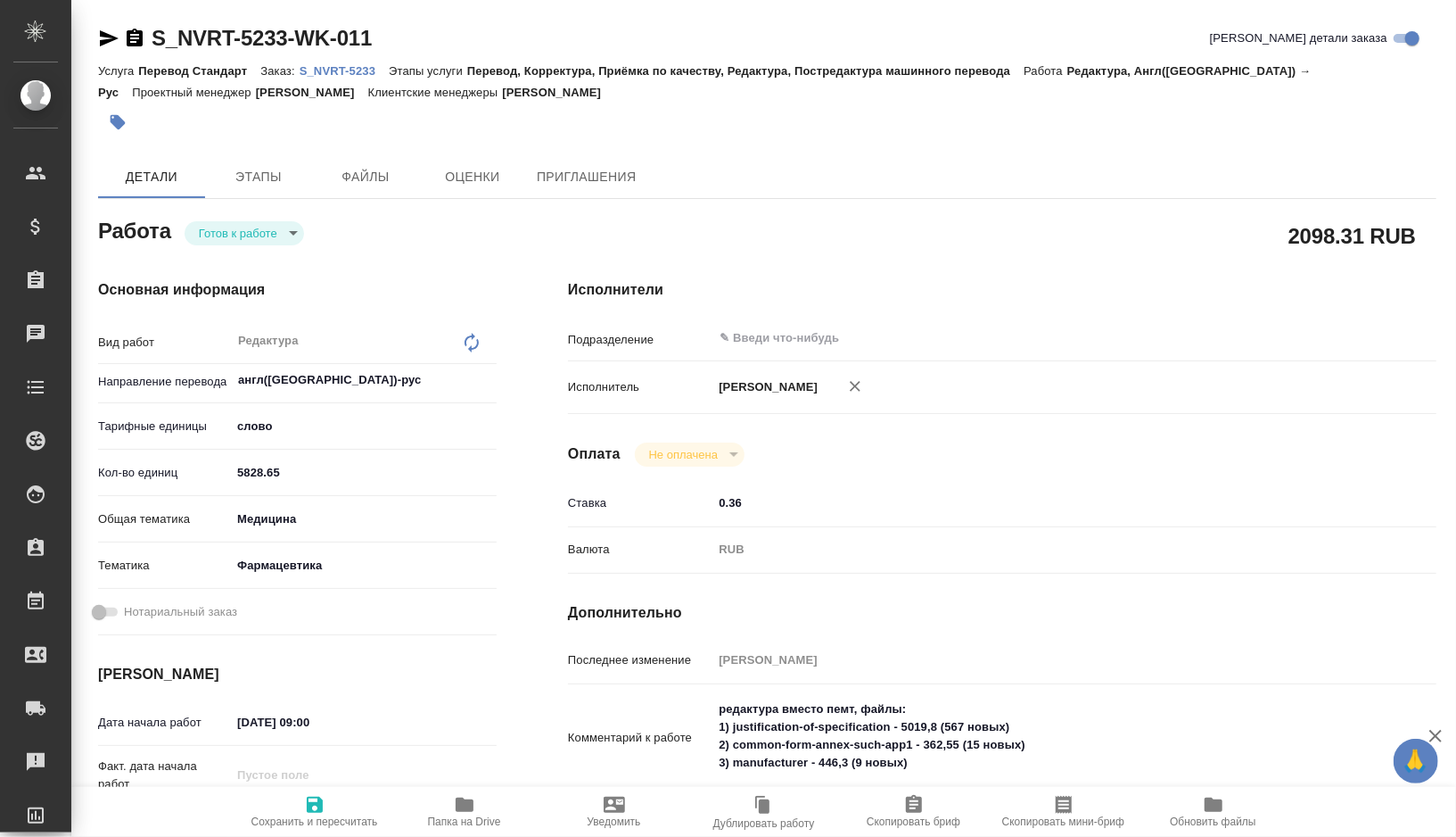
type textarea "x"
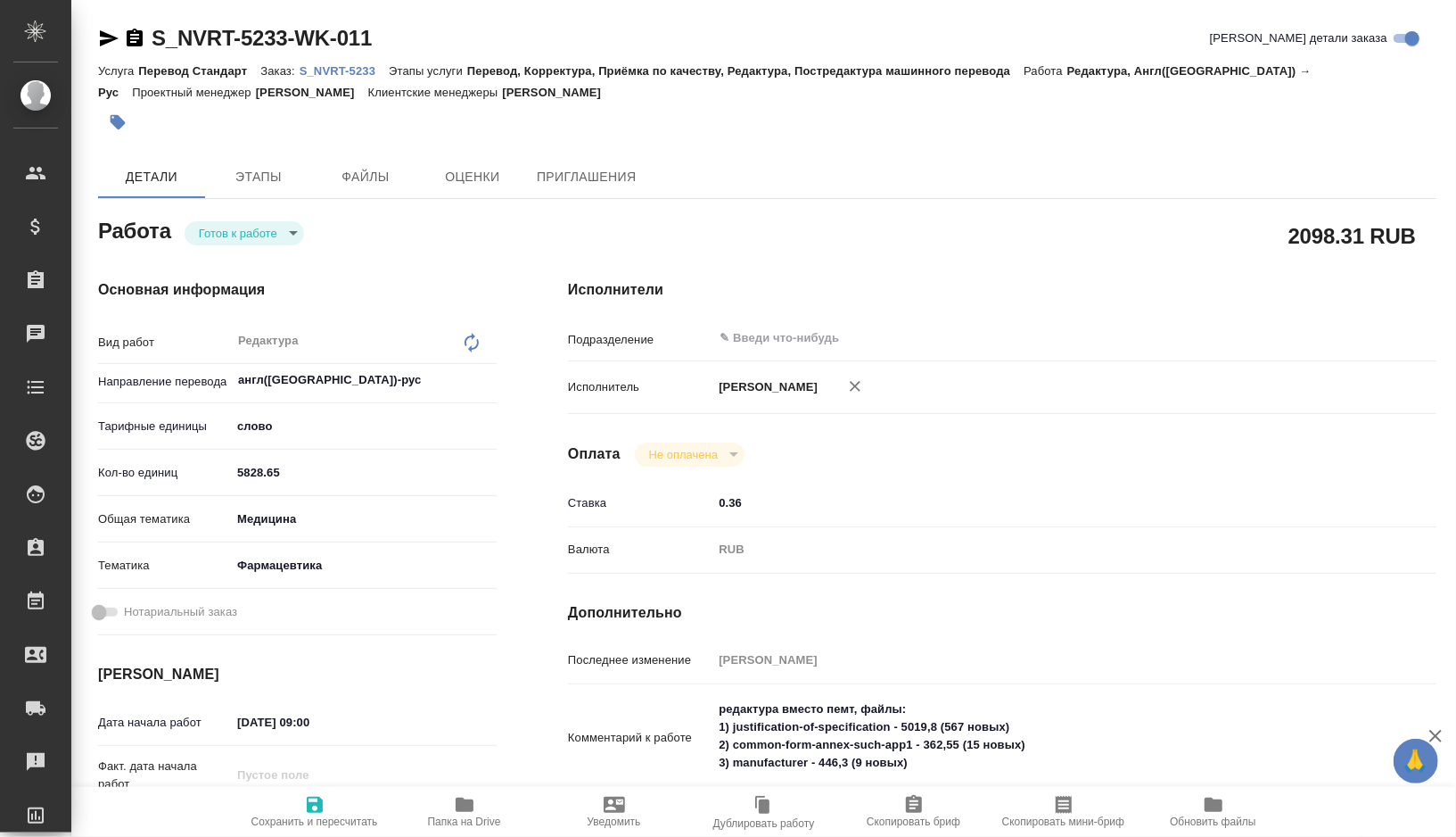
type textarea "x"
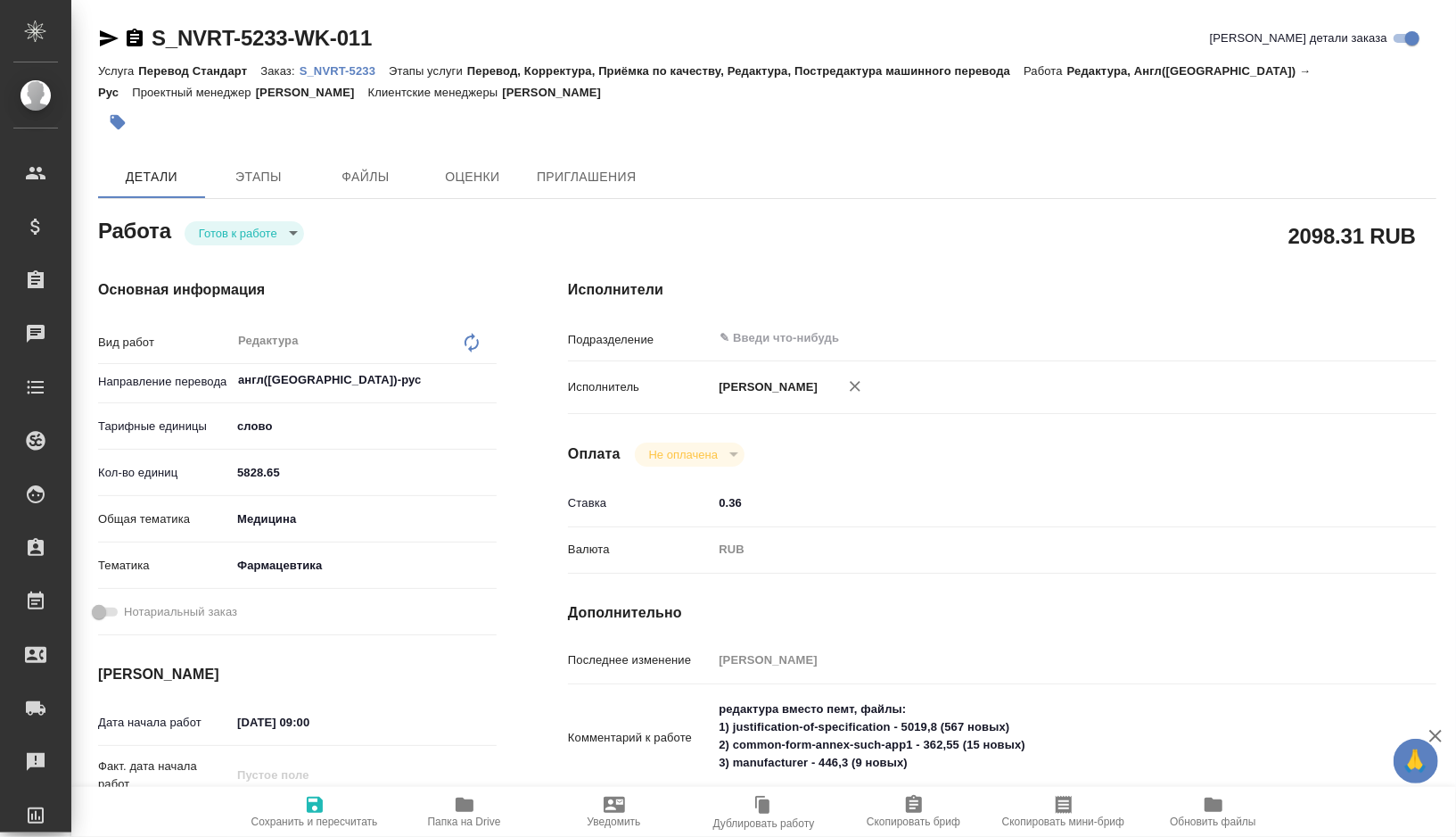
click at [864, 384] on icon "button" at bounding box center [855, 386] width 18 height 18
type textarea "x"
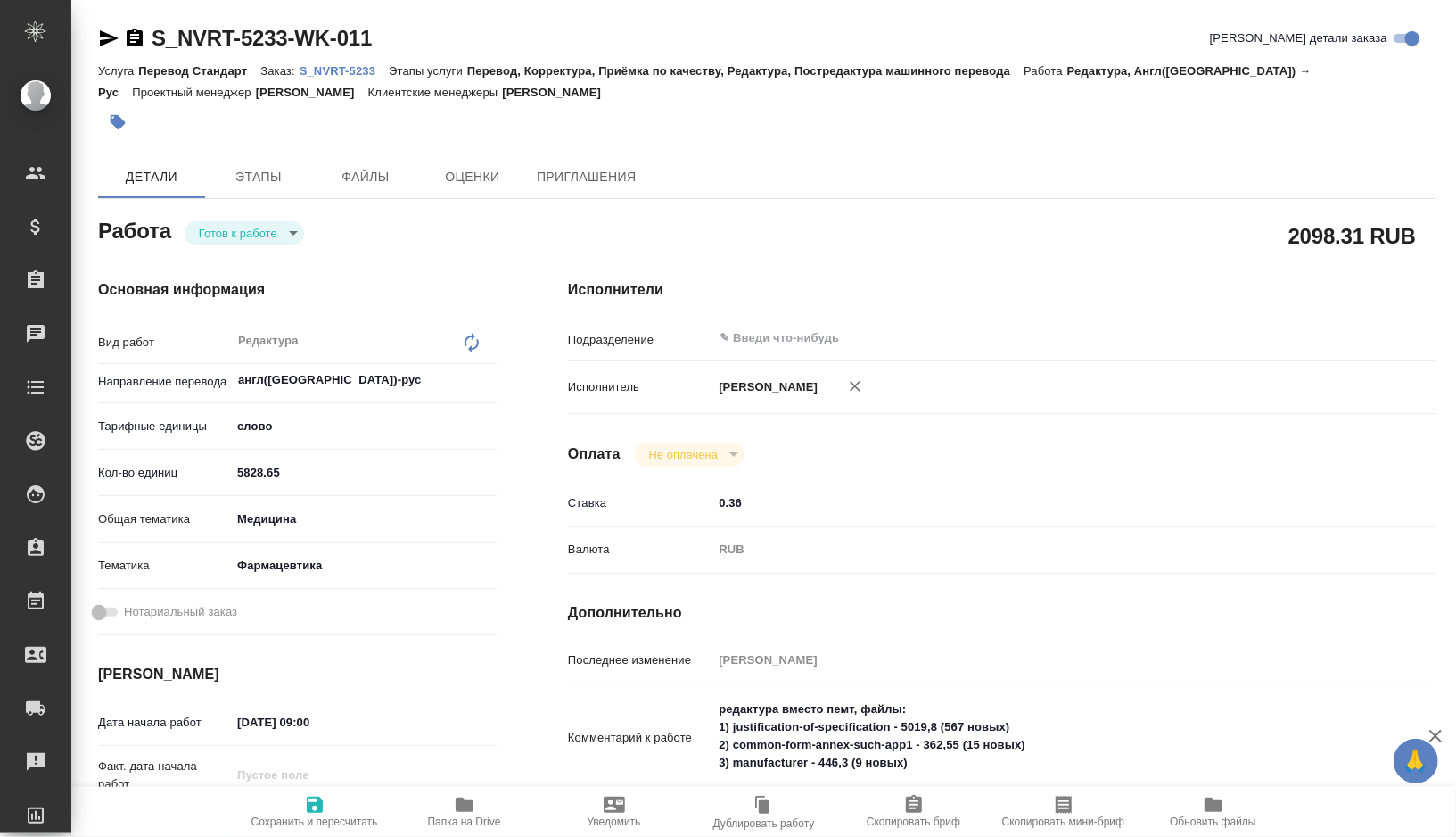
type textarea "x"
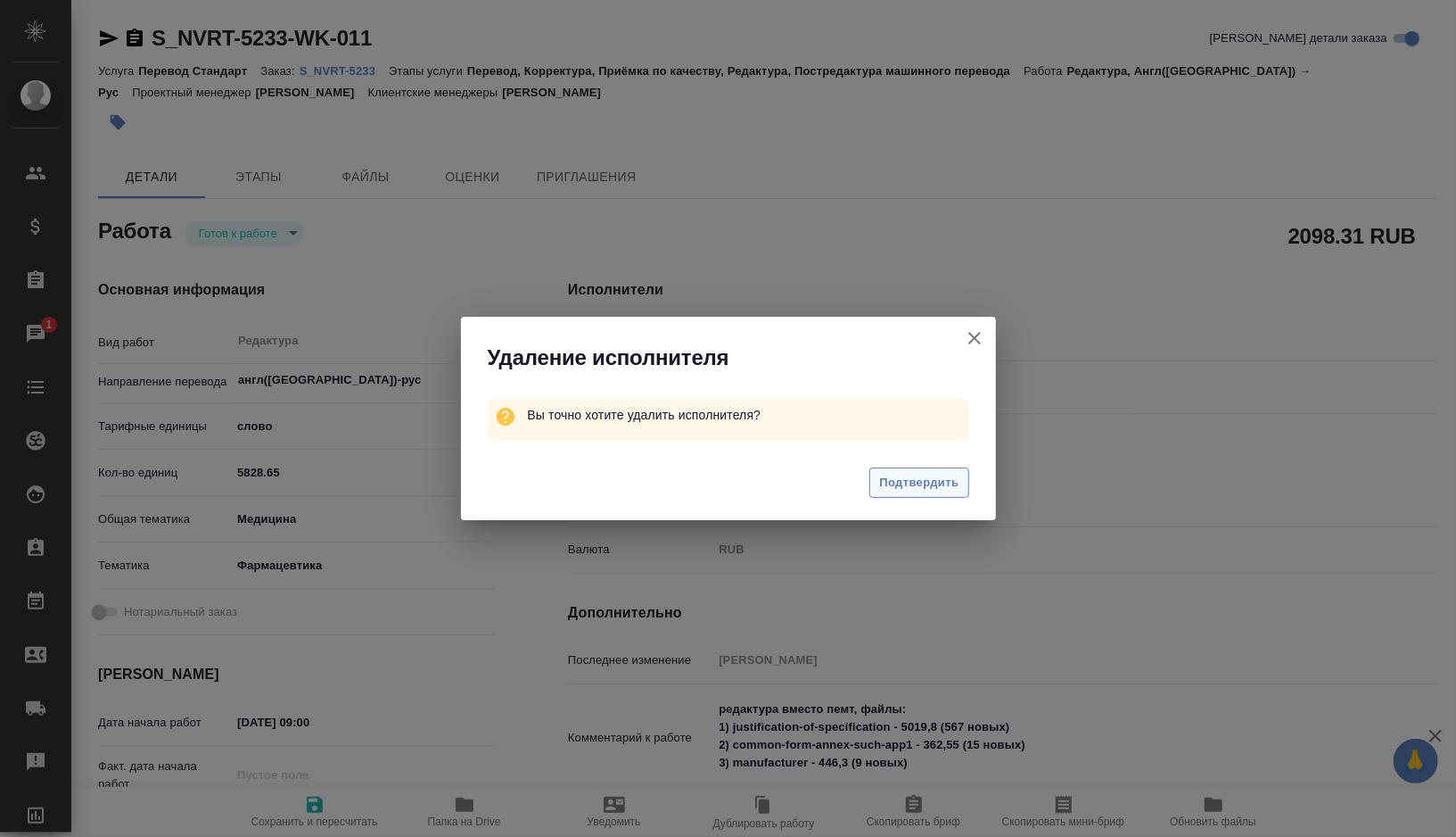
type textarea "x"
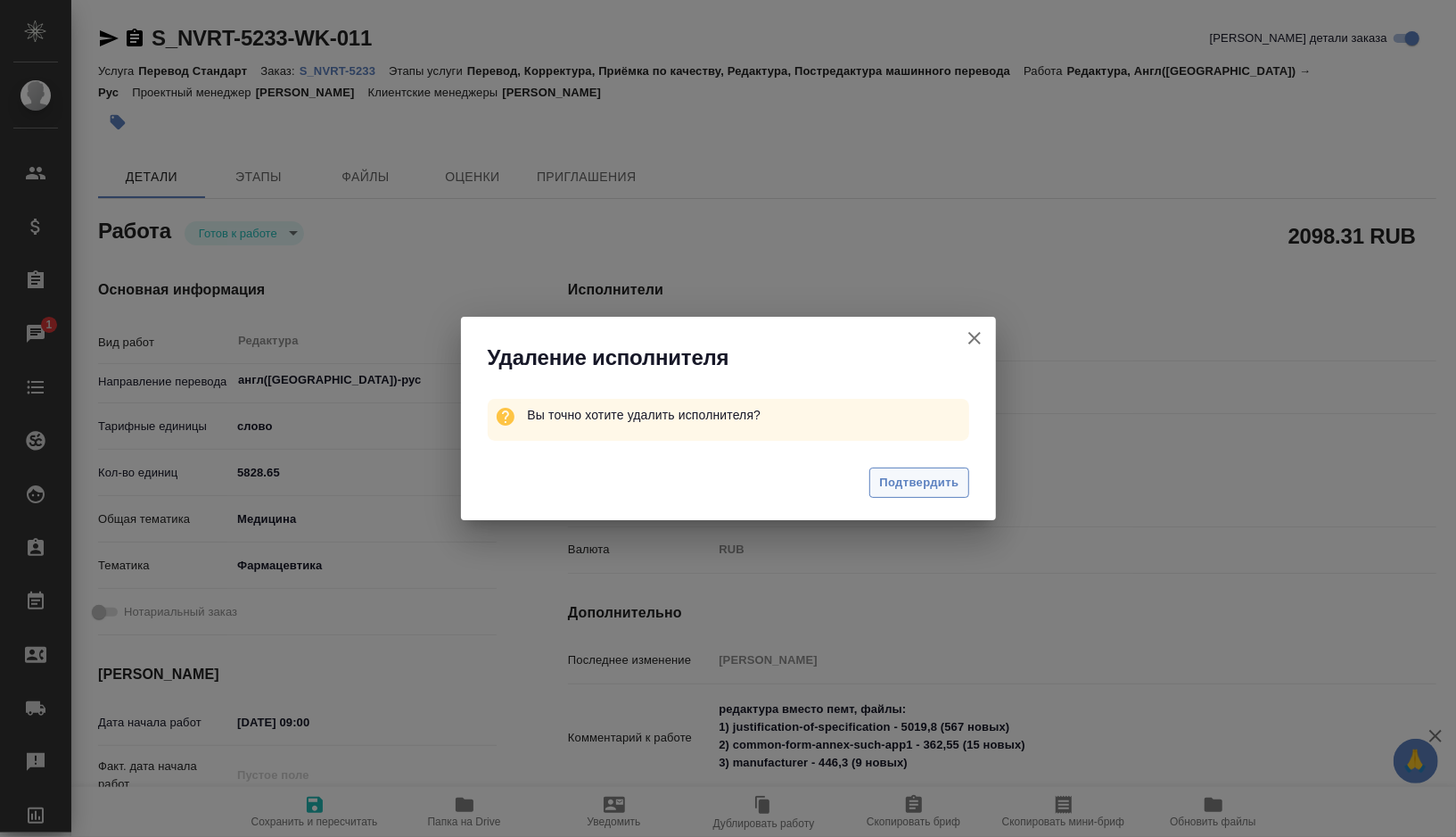
click at [936, 478] on span "Подтвердить" at bounding box center [919, 483] width 79 height 20
type textarea "x"
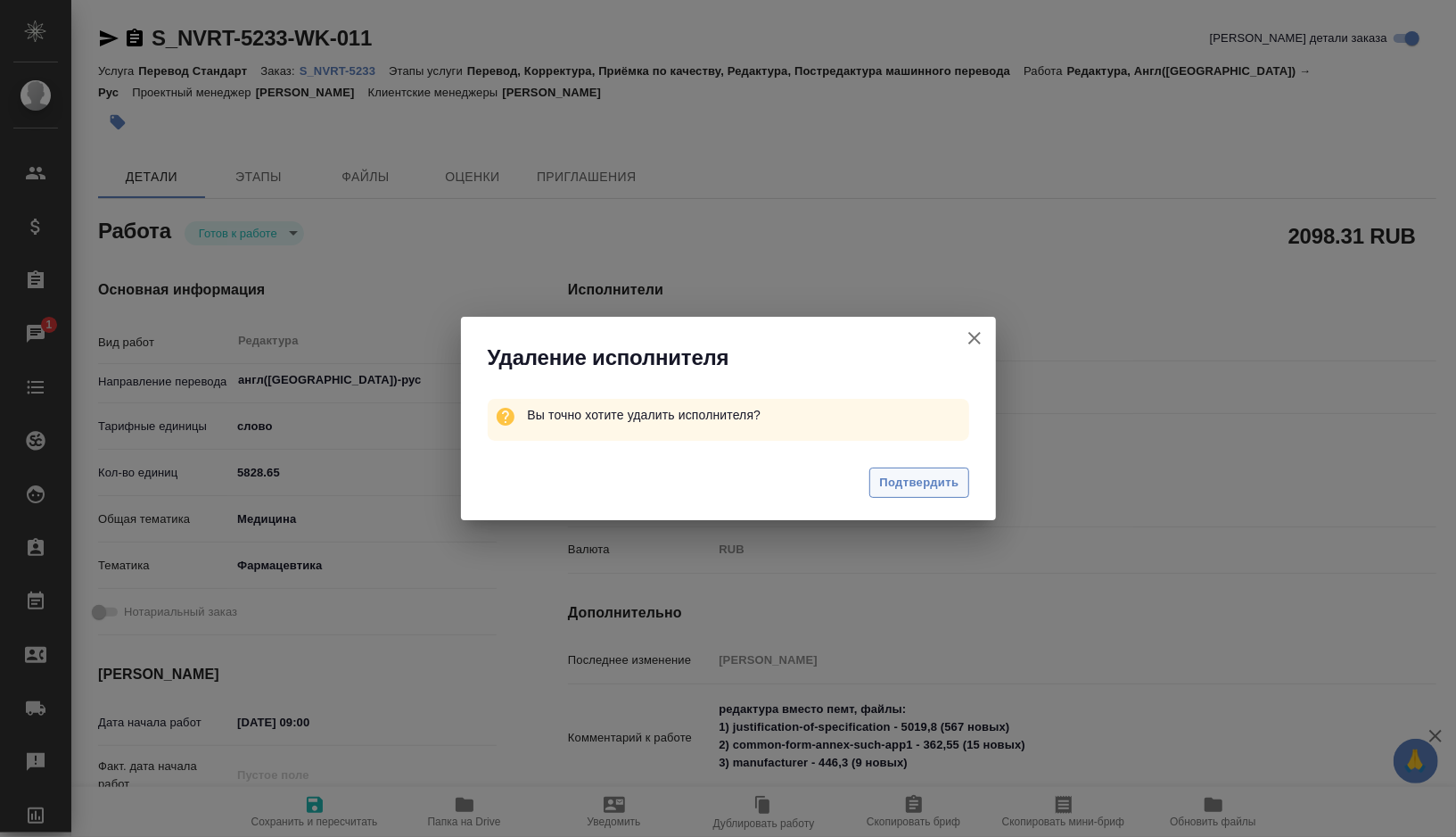
type textarea "x"
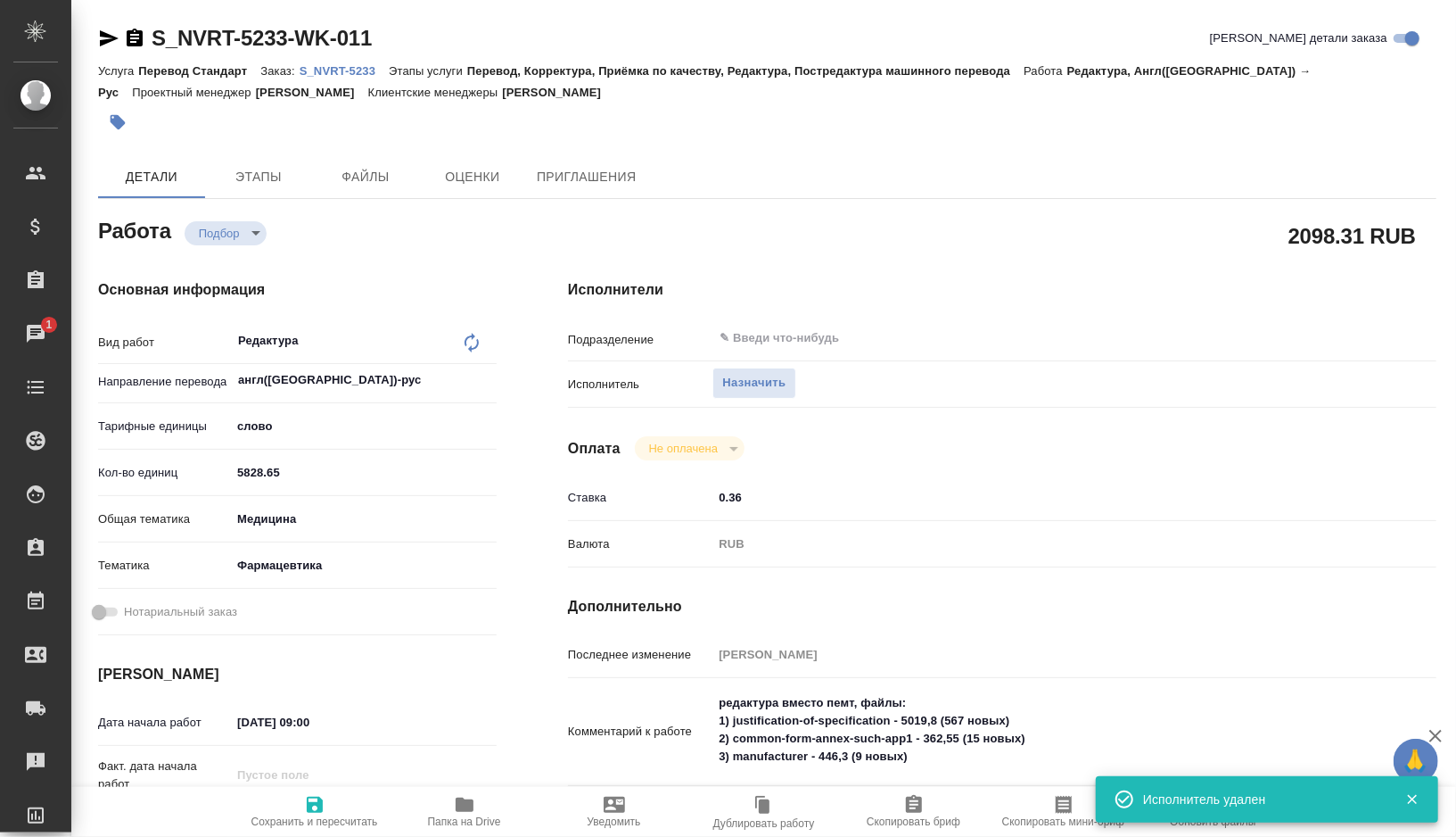
type textarea "x"
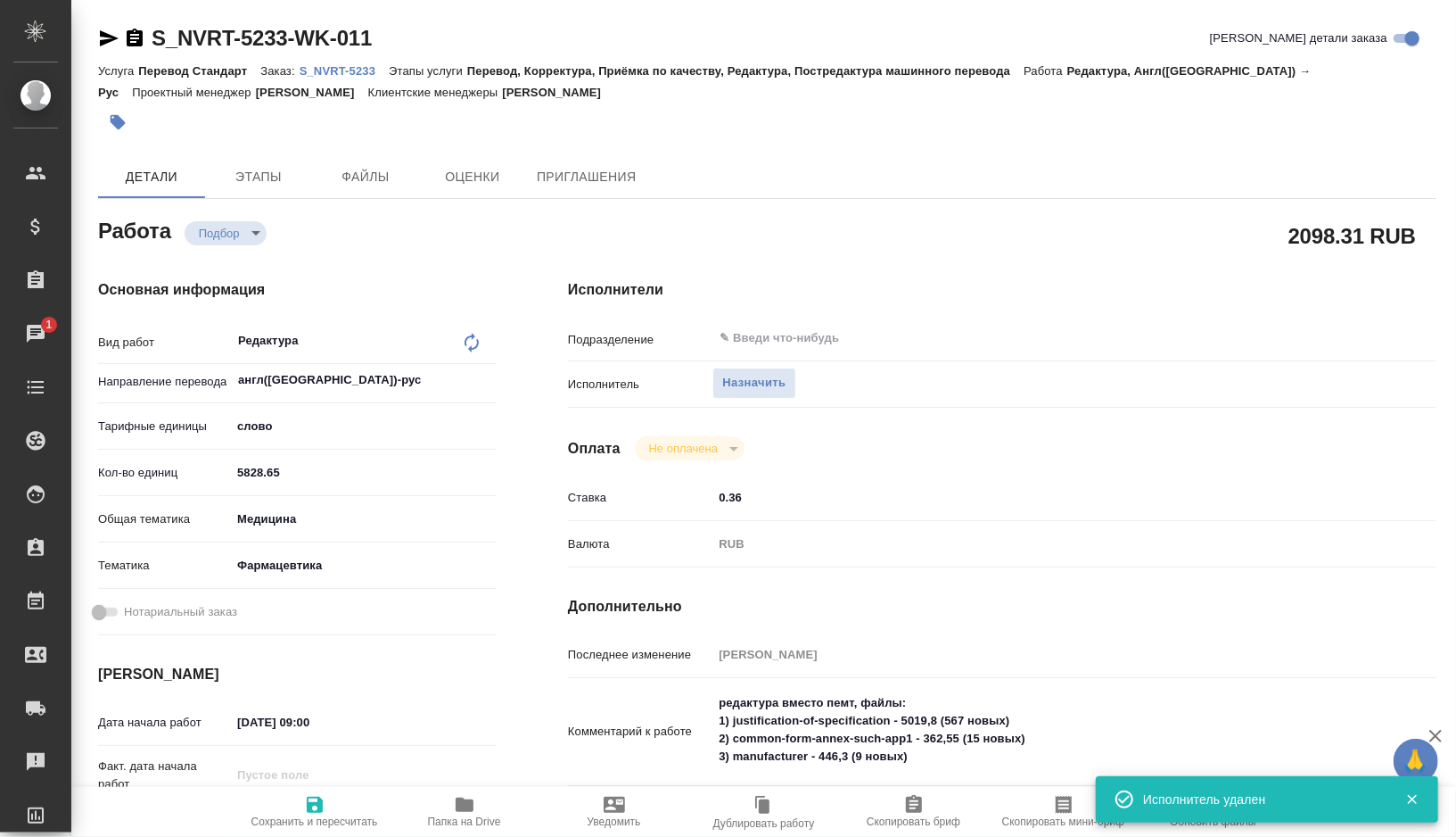
type textarea "x"
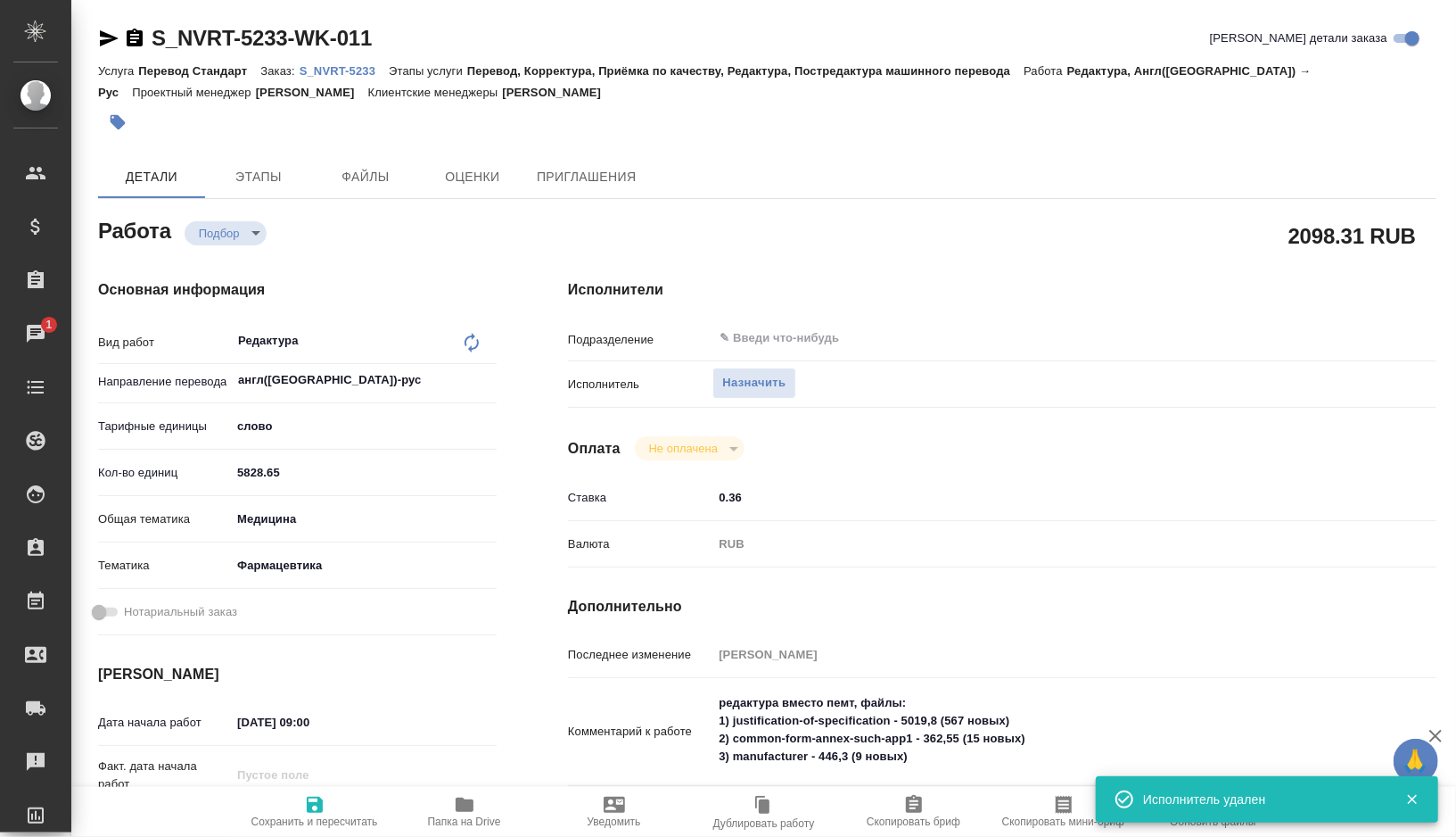
click at [754, 363] on div "Подразделение ​" at bounding box center [1001, 345] width 868 height 46
type textarea "x"
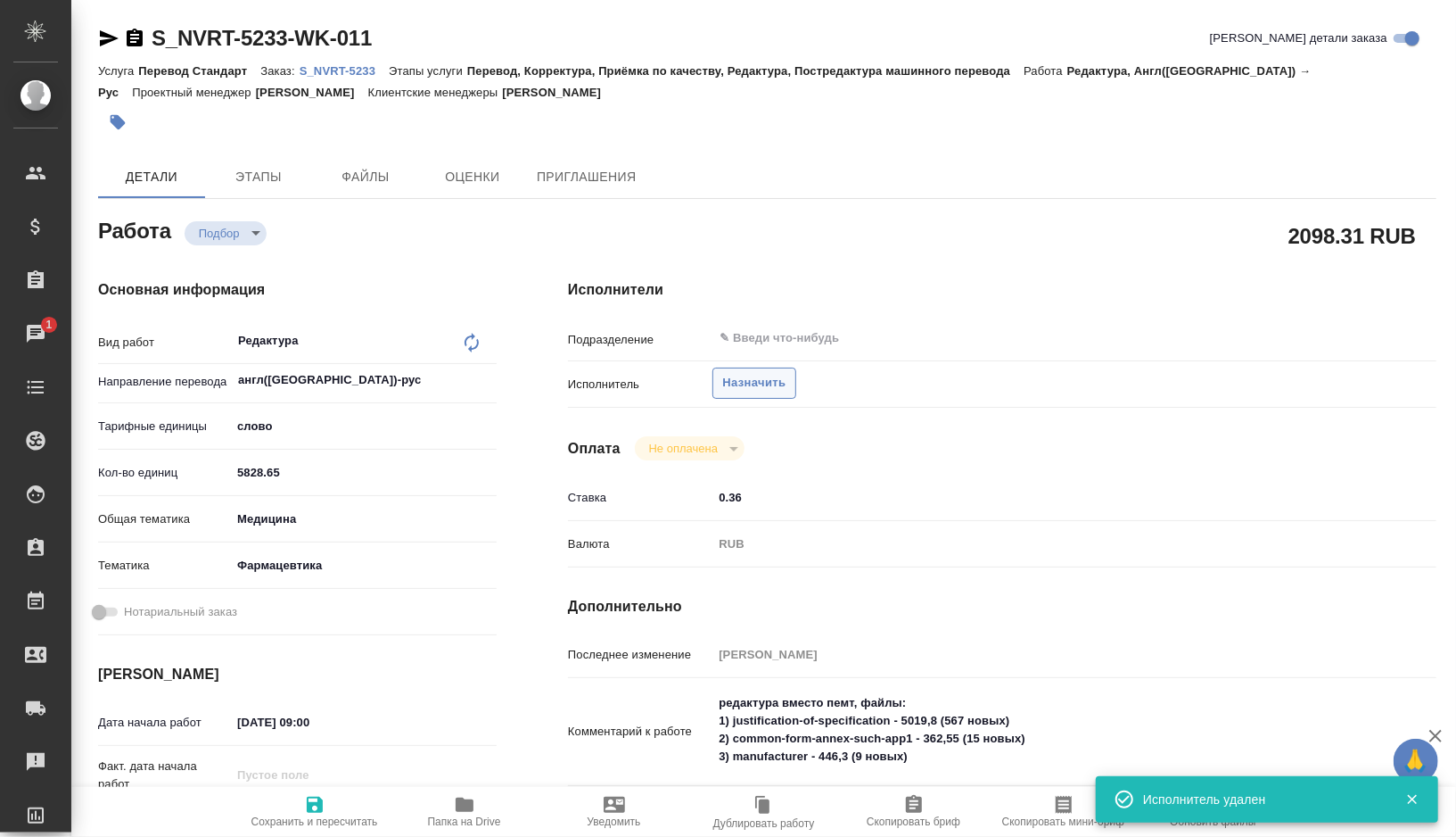
type textarea "x"
click at [754, 379] on span "Назначить" at bounding box center [754, 382] width 63 height 20
type textarea "x"
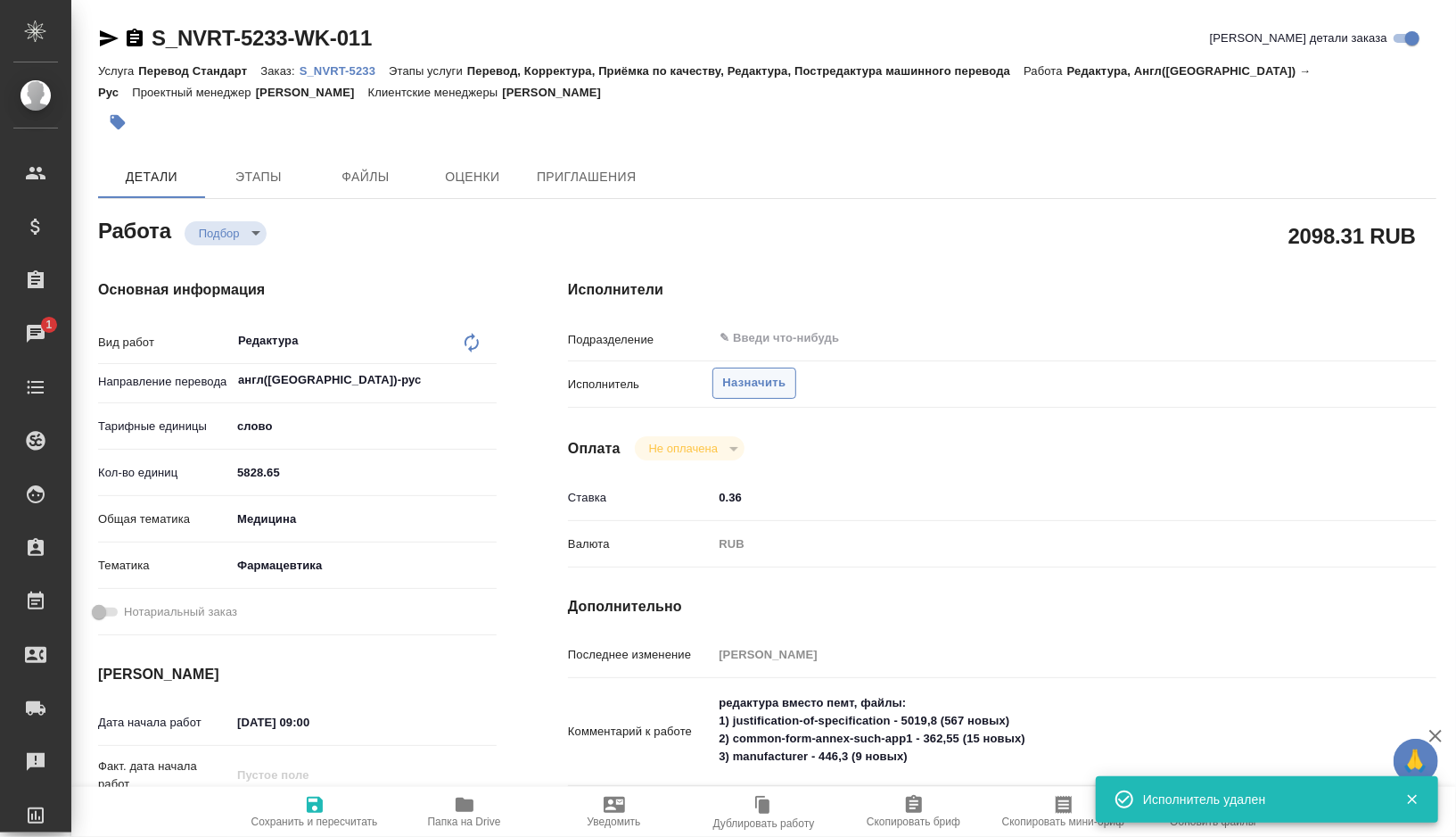
type textarea "x"
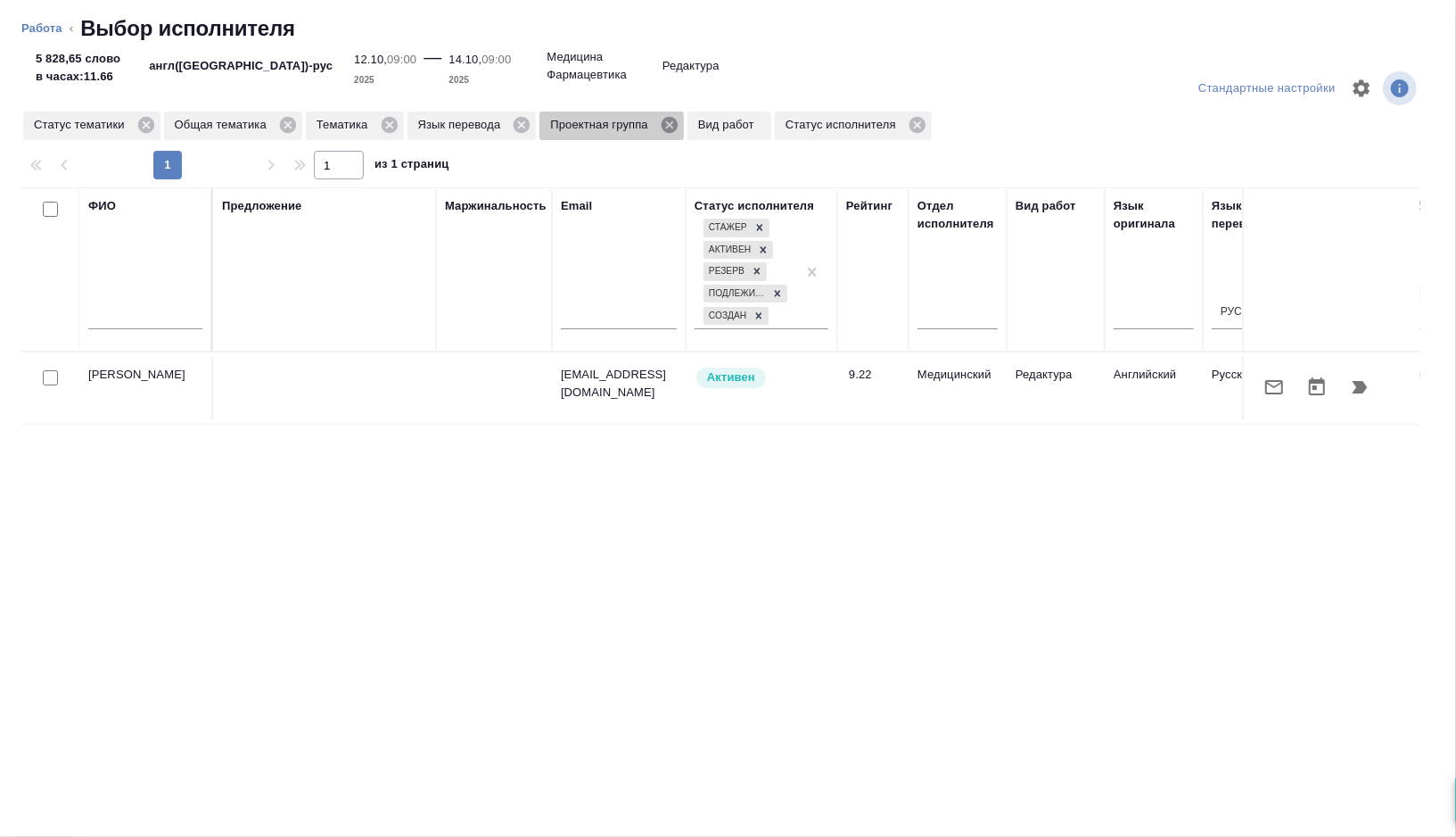
click at [678, 124] on icon at bounding box center [669, 124] width 16 height 16
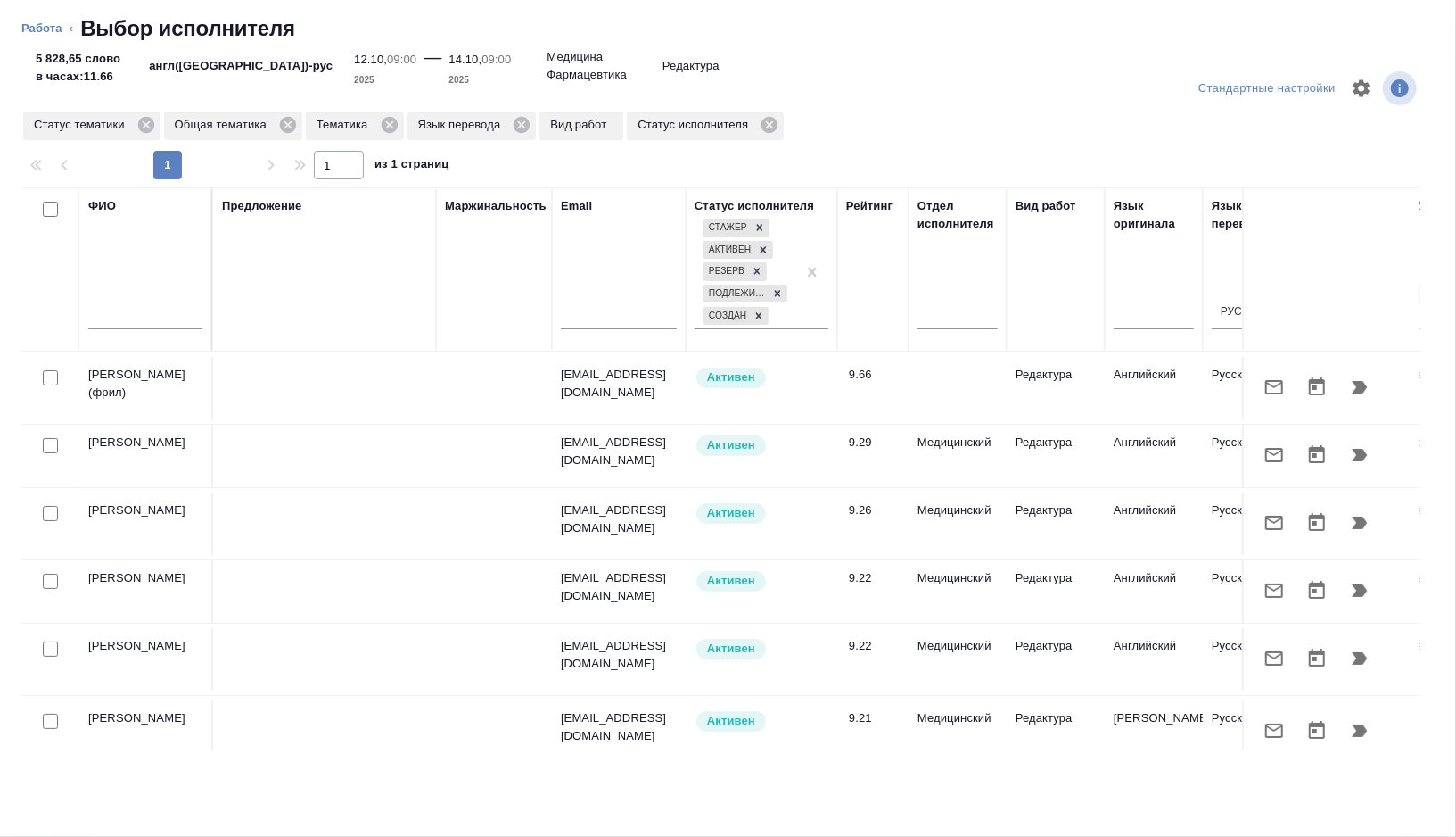
click at [1371, 391] on button "button" at bounding box center [1359, 387] width 43 height 43
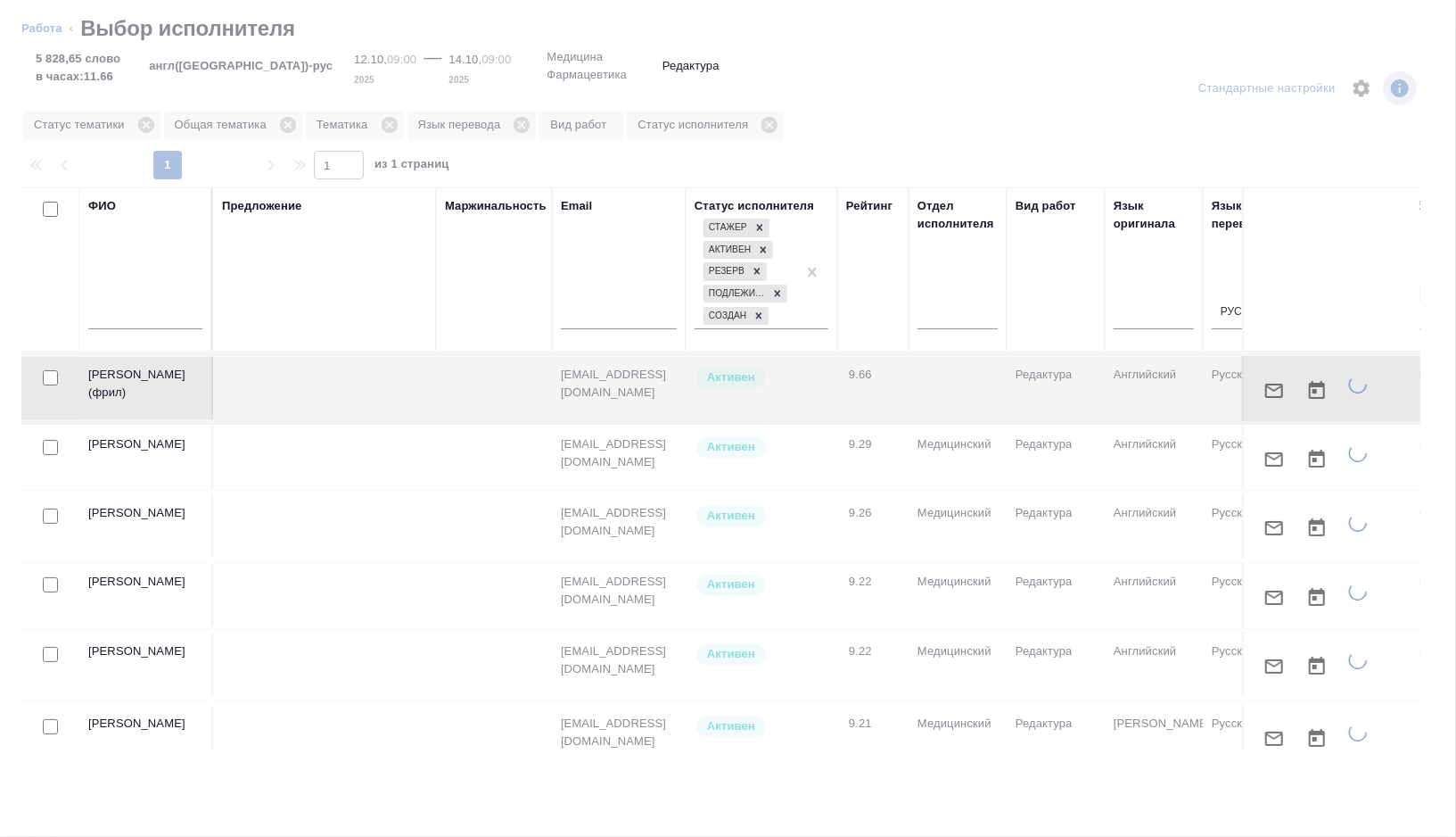
type textarea "x"
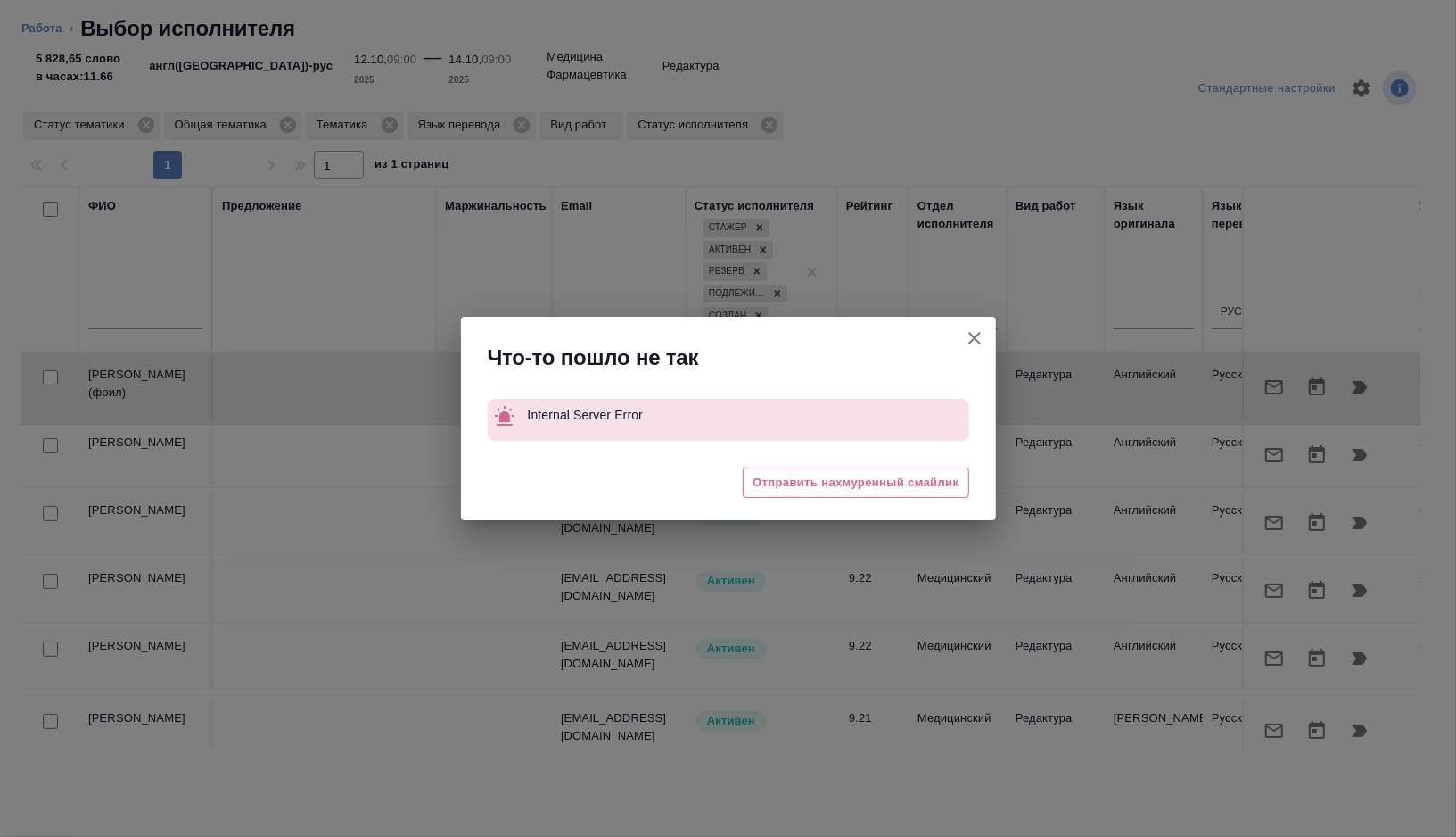
click at [973, 334] on icon "button" at bounding box center [974, 338] width 21 height 21
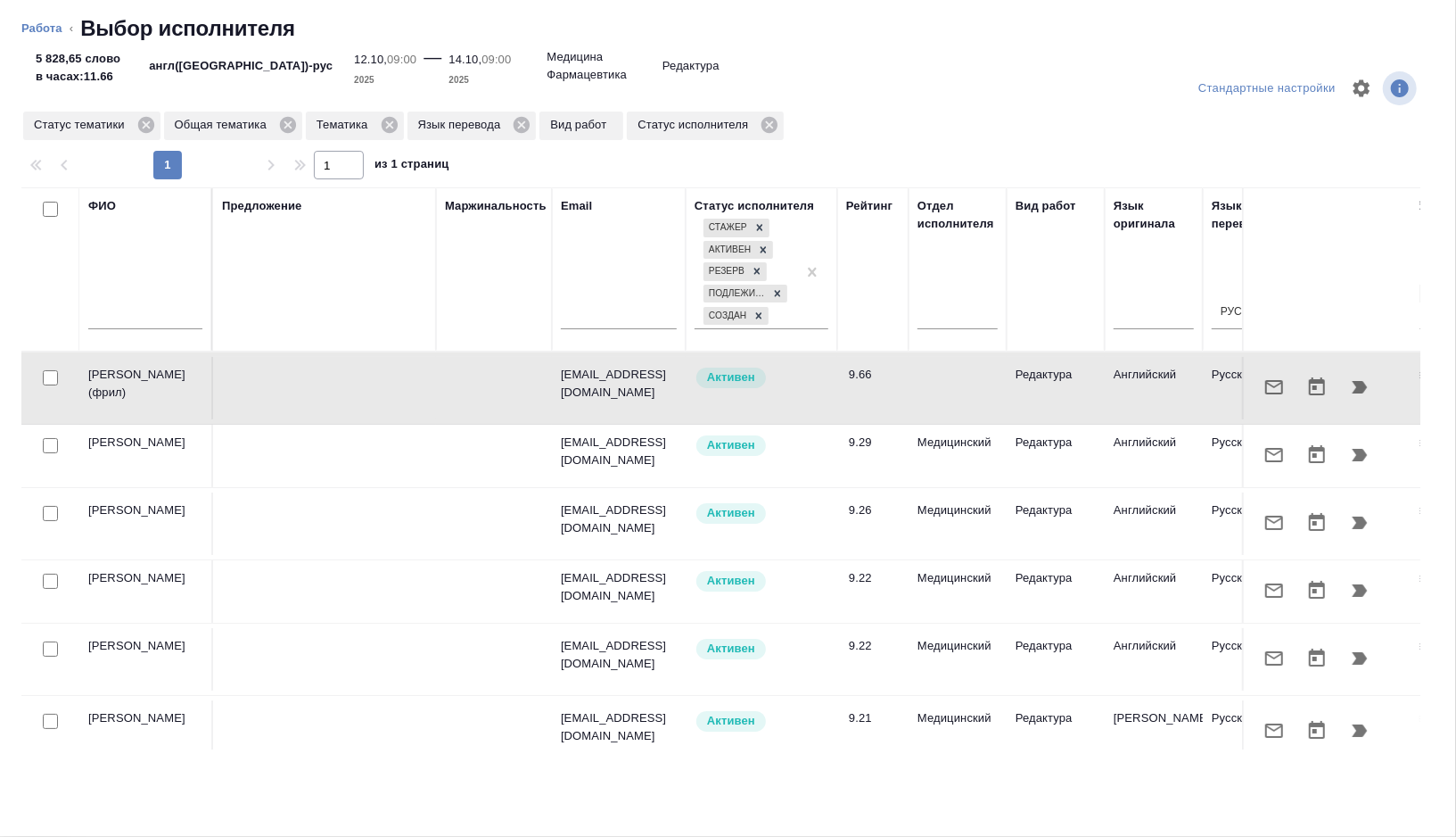
type textarea "x"
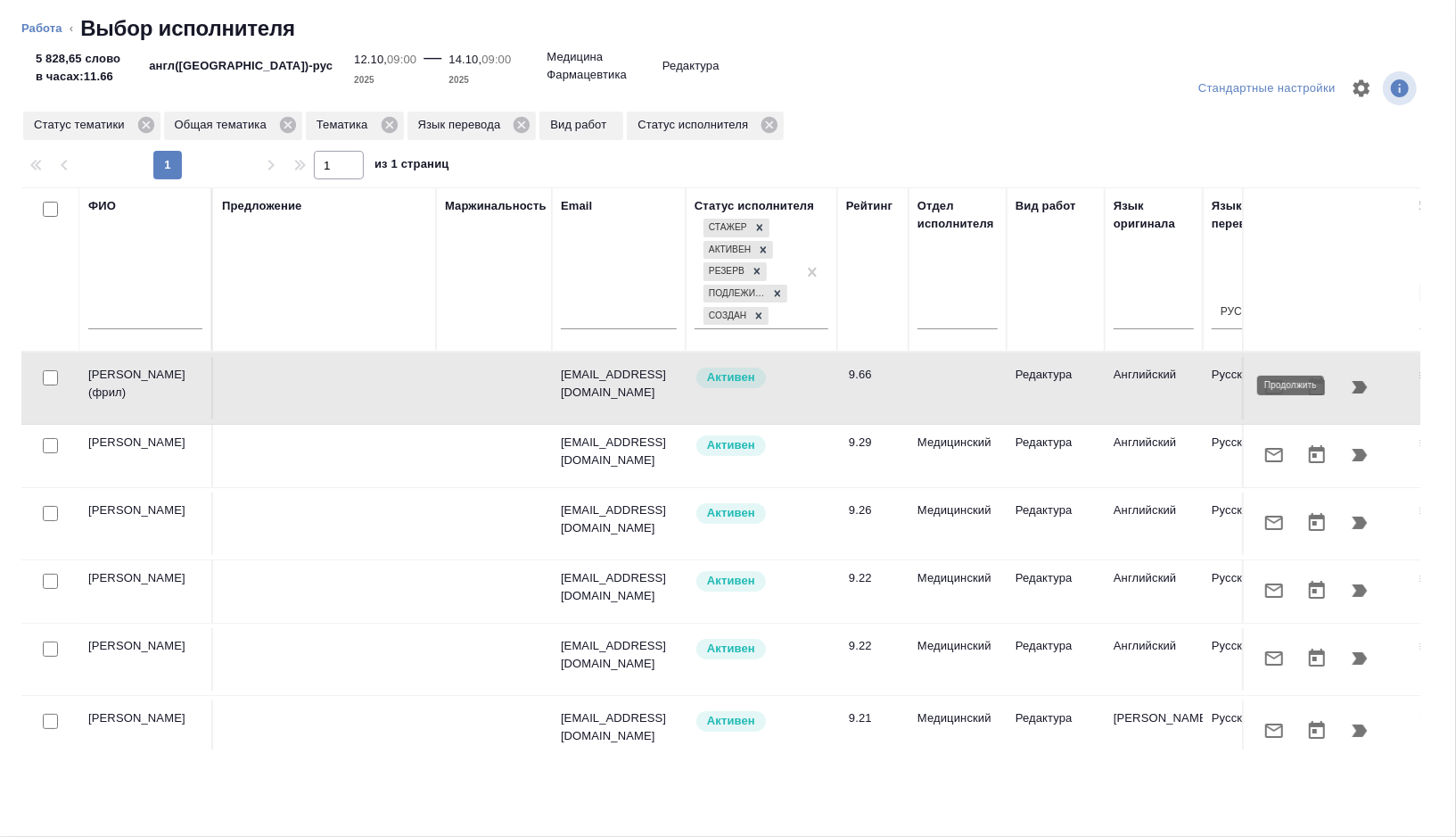
click at [1355, 384] on icon "button" at bounding box center [1360, 387] width 21 height 21
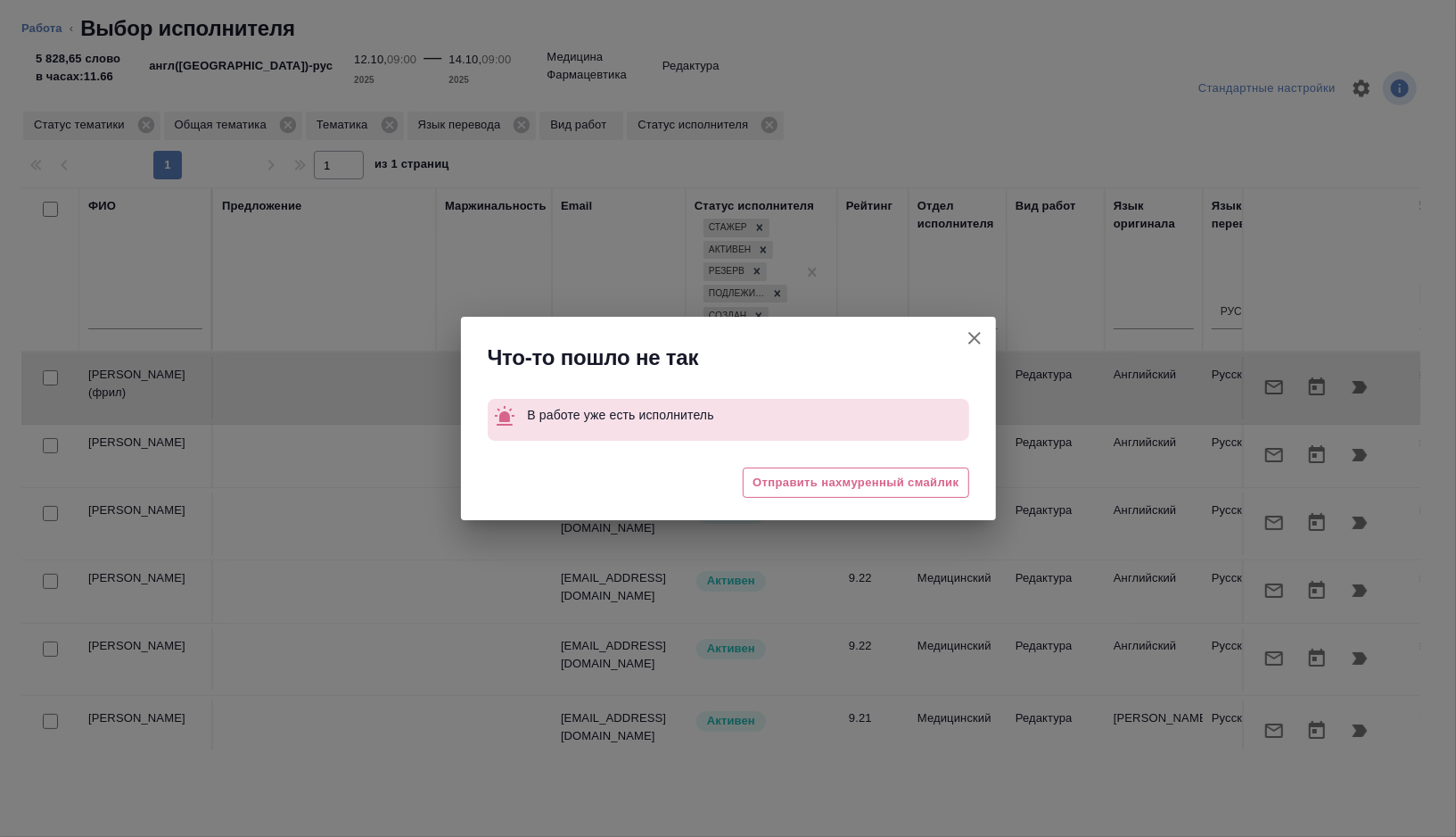
type textarea "x"
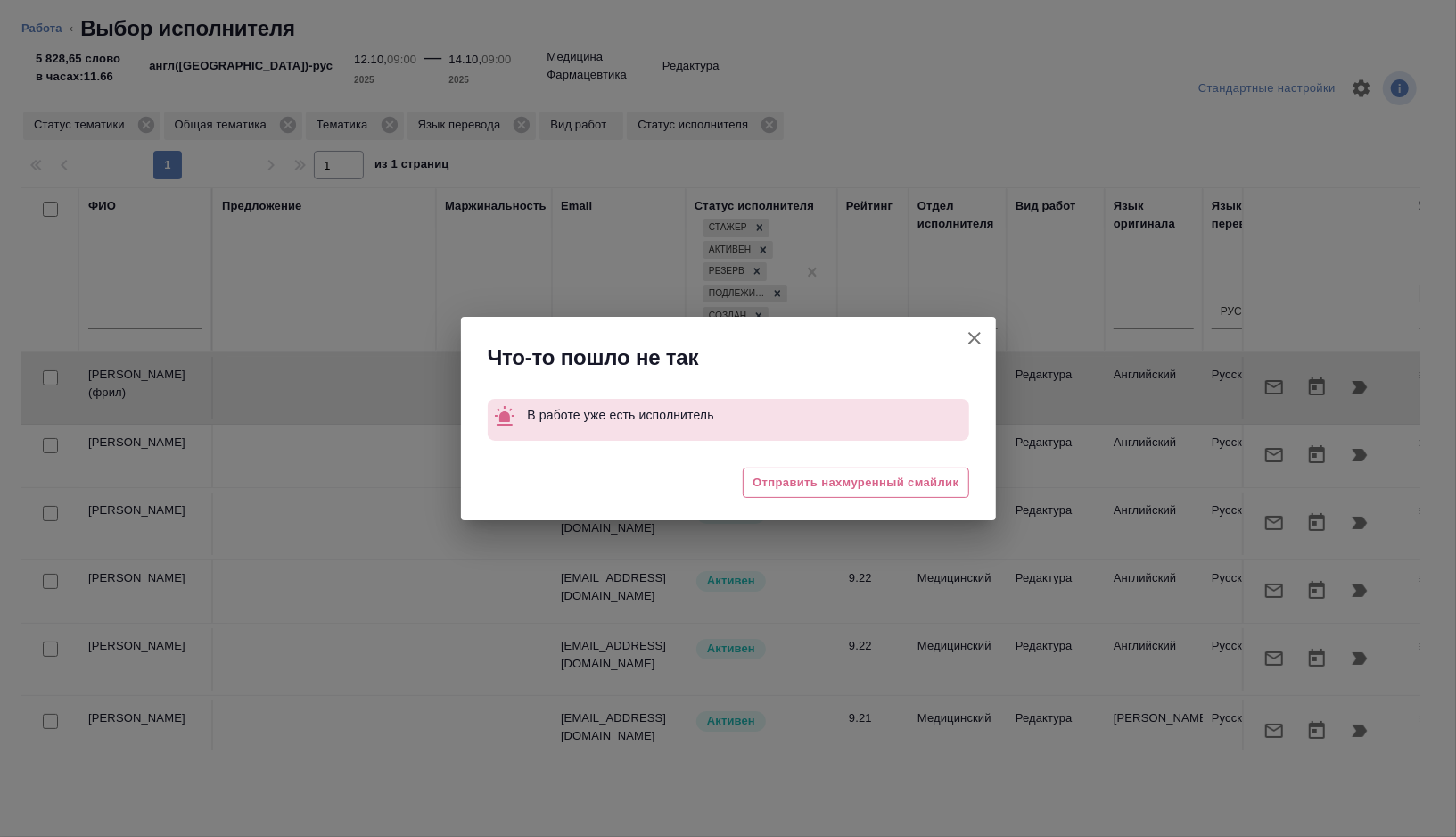
click at [974, 336] on icon "button" at bounding box center [974, 338] width 21 height 21
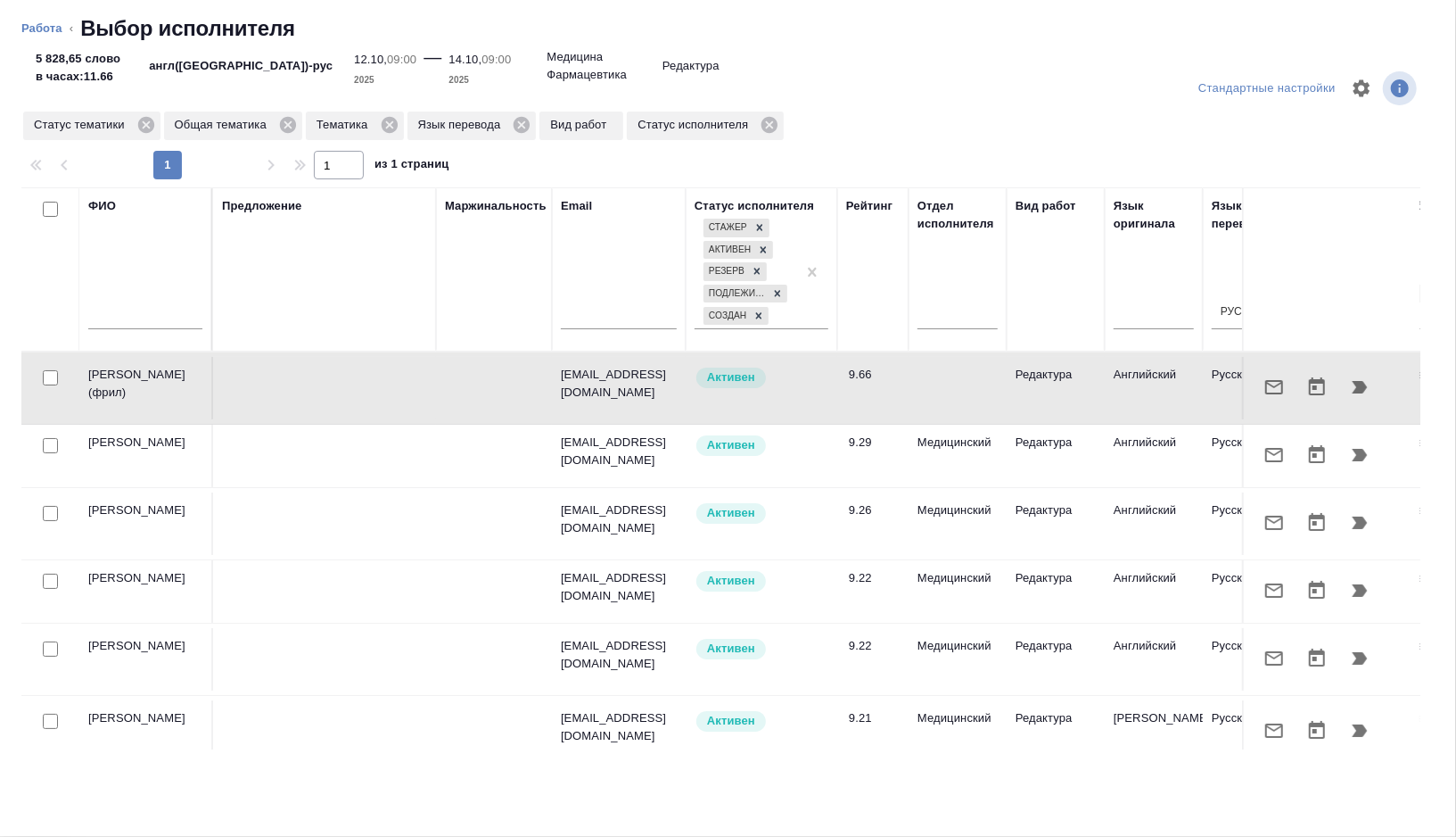
type textarea "x"
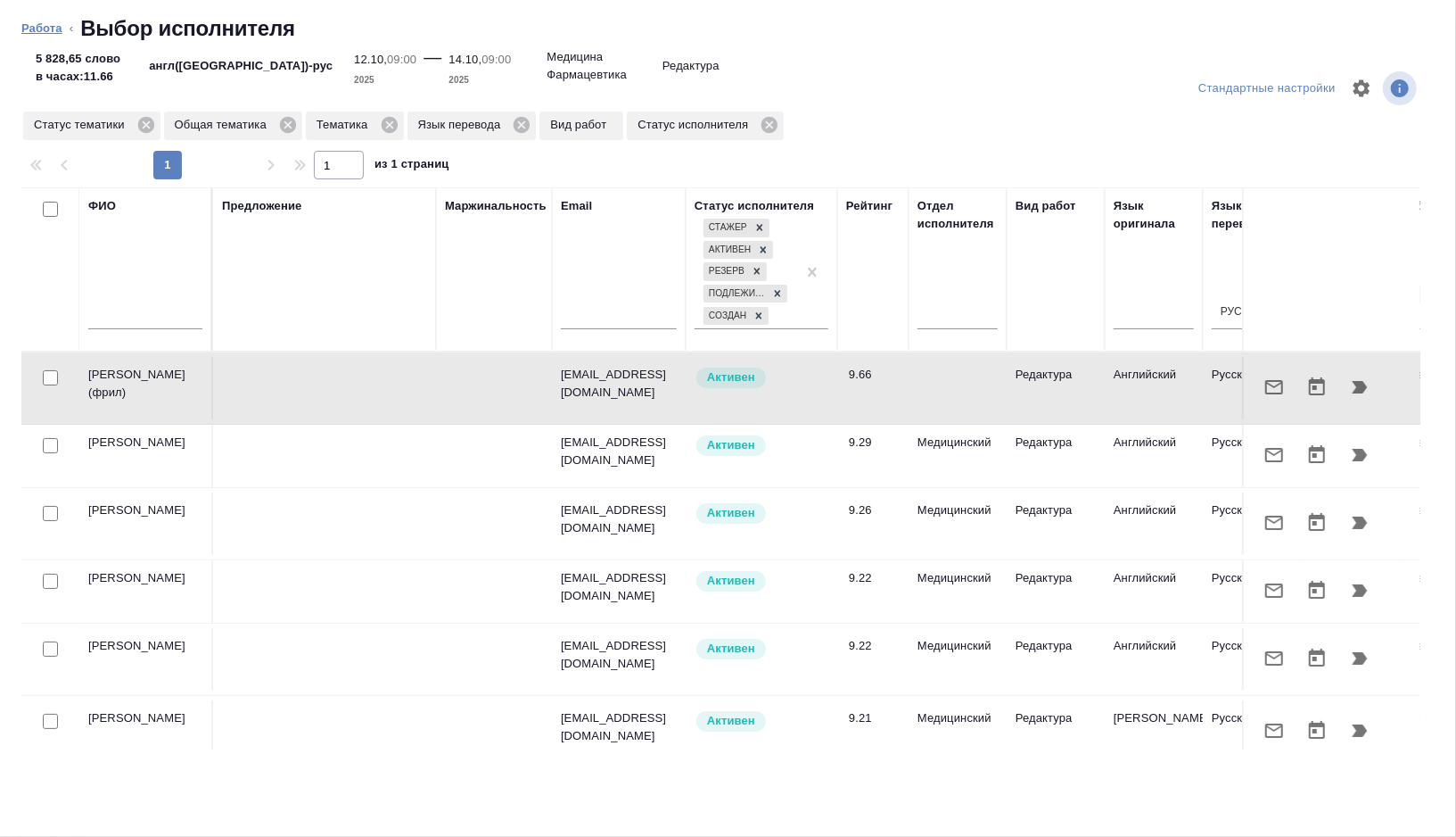
click at [33, 28] on link "Работа" at bounding box center [41, 28] width 41 height 13
type textarea "x"
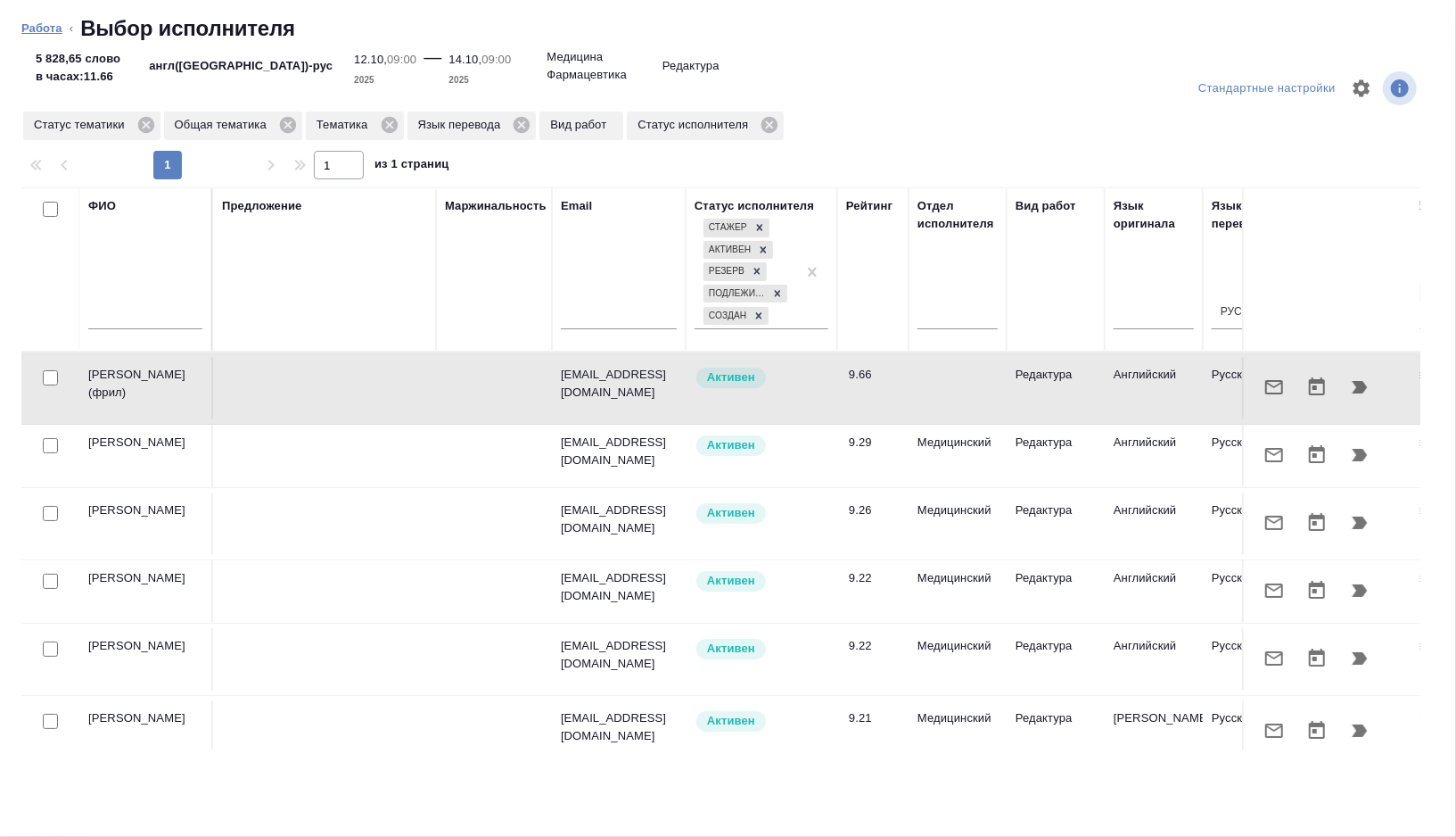
type textarea "x"
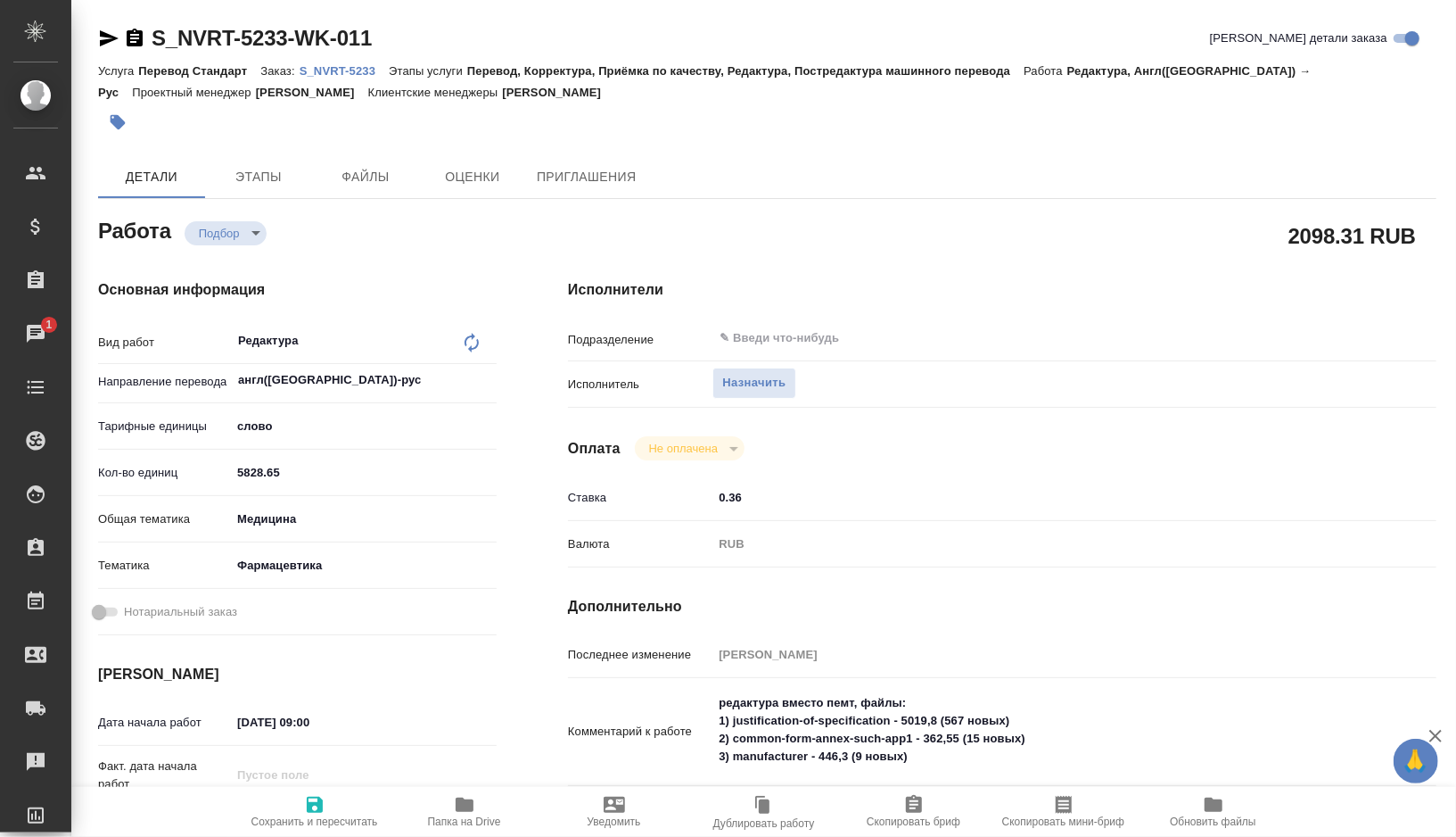
type textarea "x"
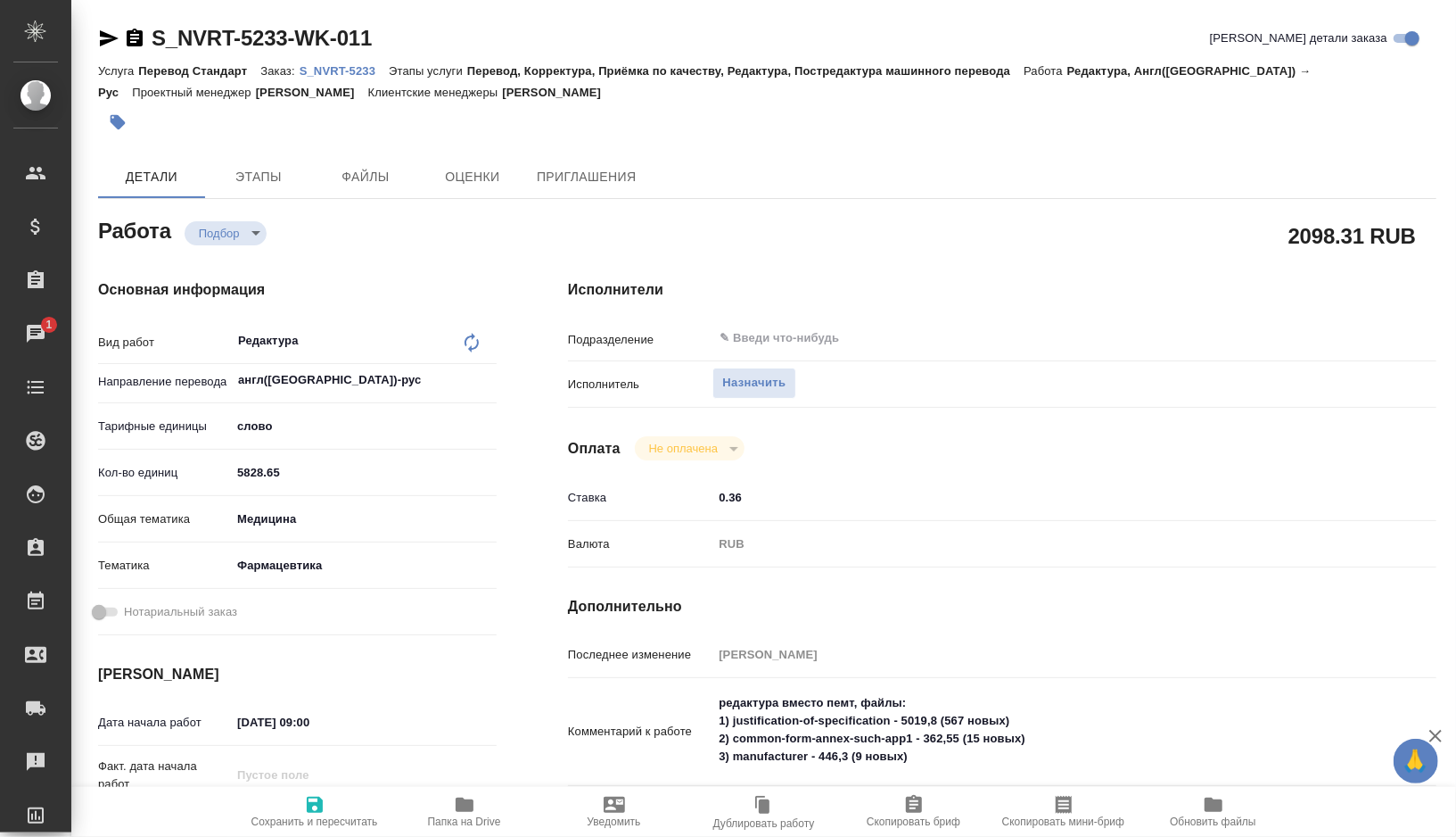
click at [367, 73] on p "S_NVRT-5233" at bounding box center [344, 71] width 89 height 13
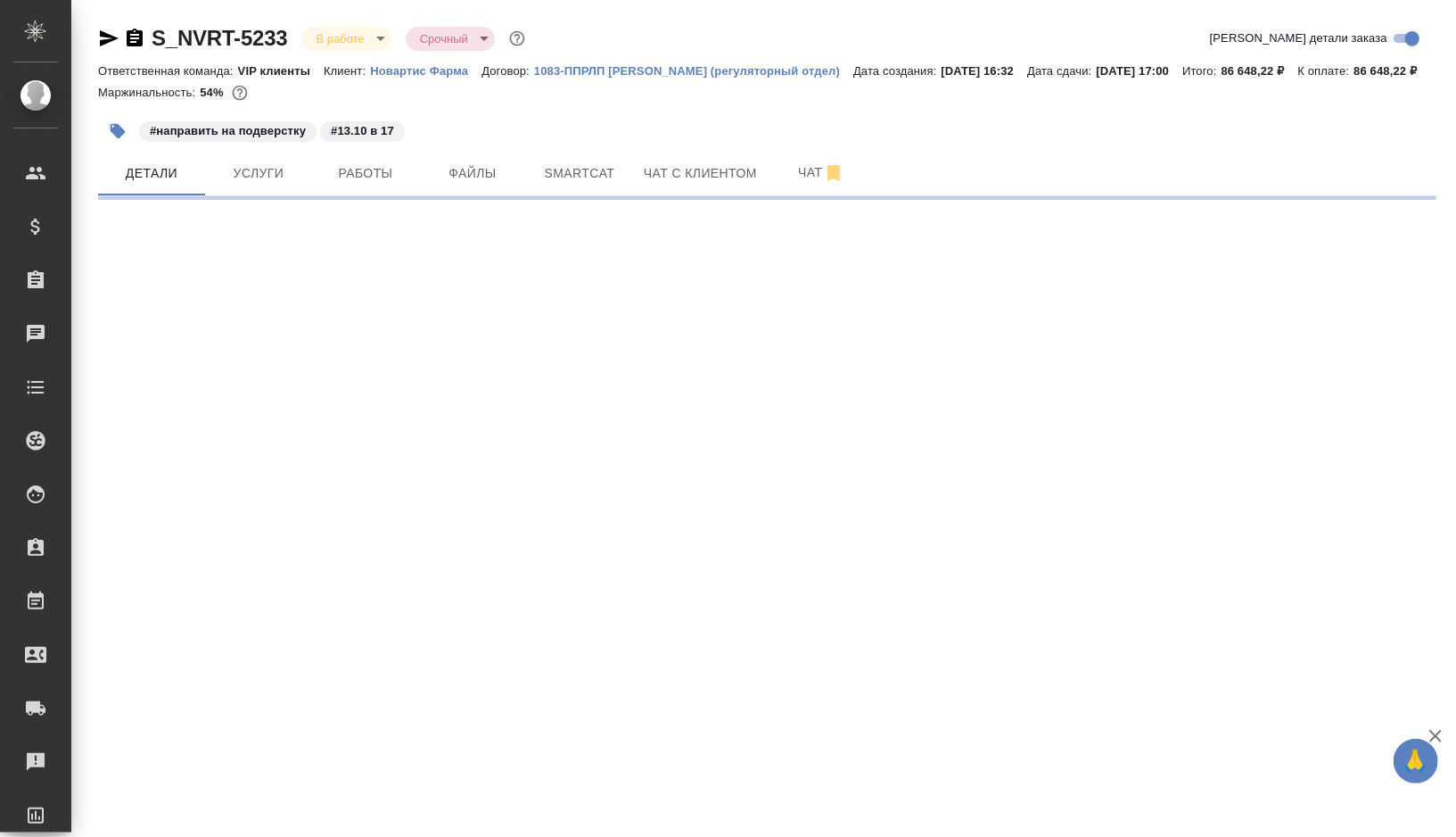
select select "RU"
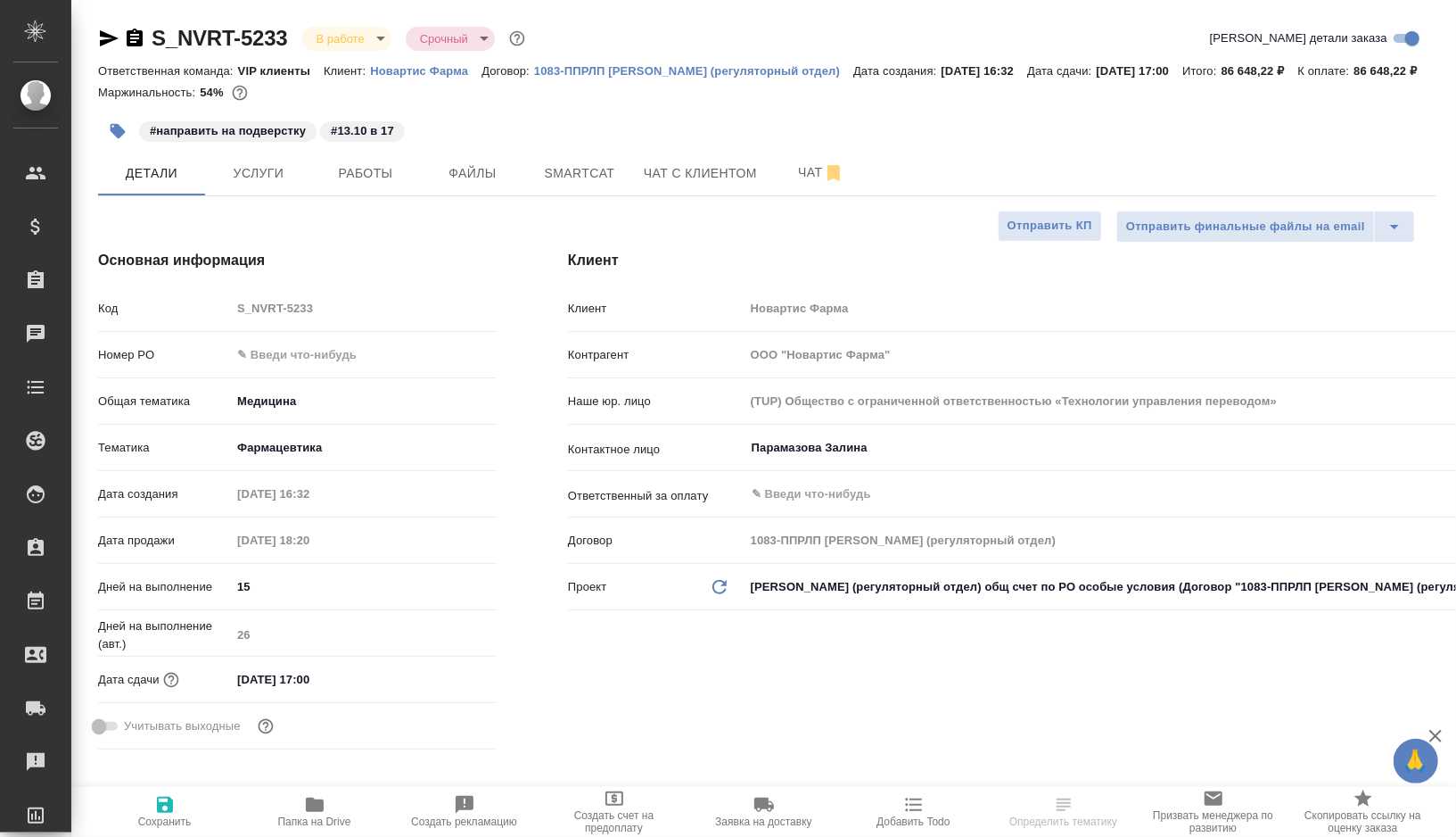
type input "Грабко Мария"
type input "Комаров Роман"
type textarea "x"
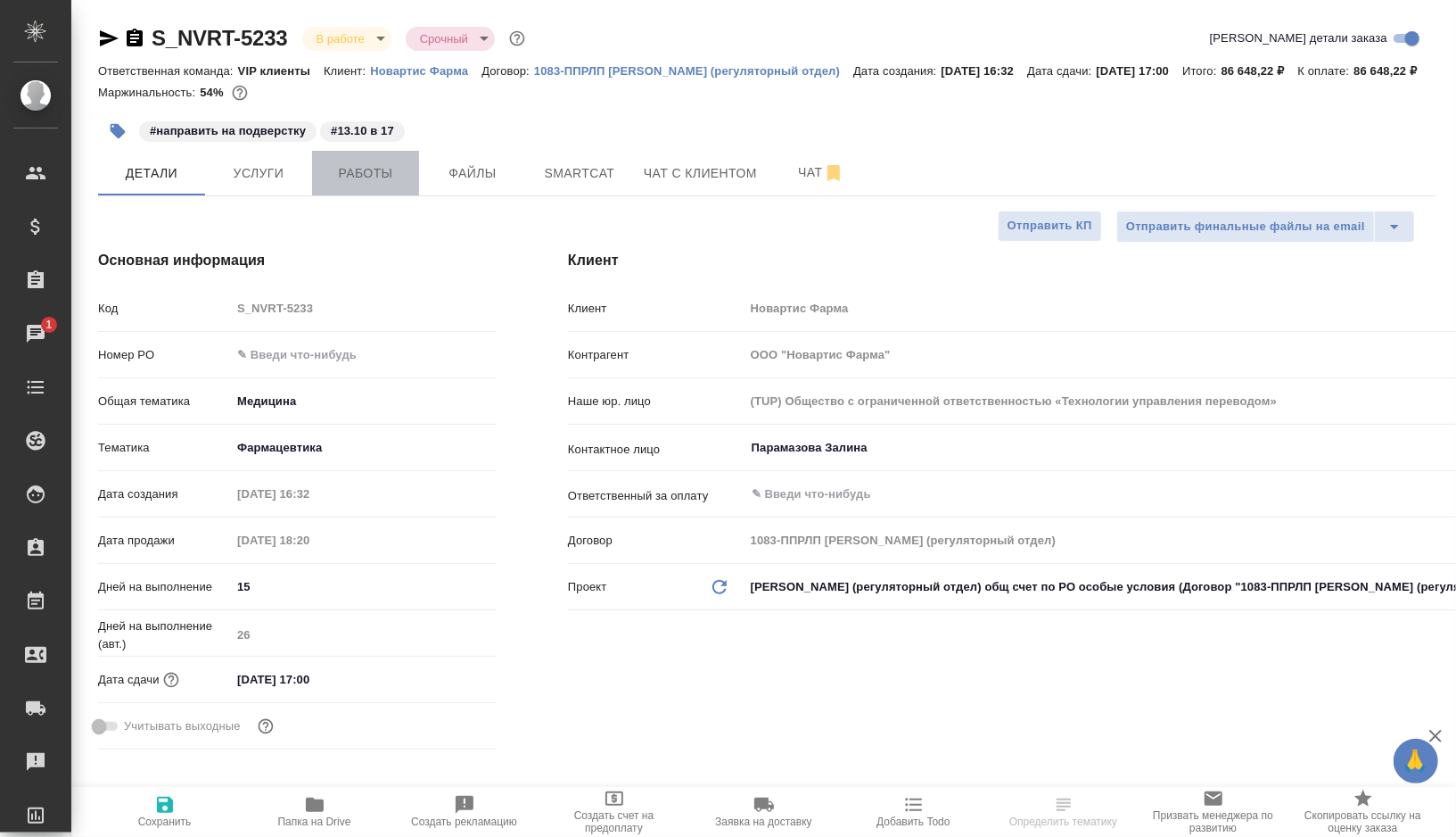
click at [385, 185] on span "Работы" at bounding box center [365, 173] width 85 height 22
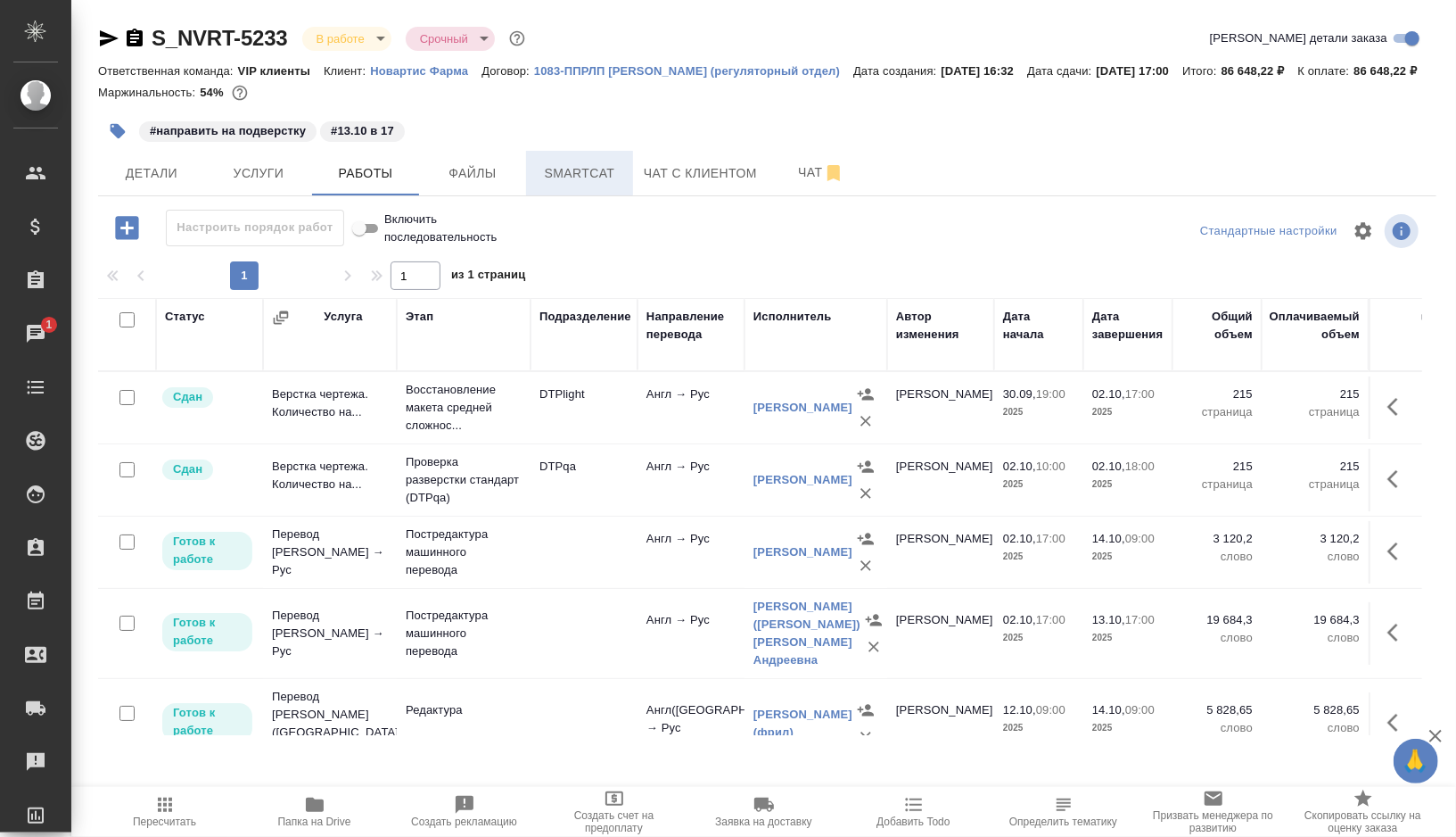
click at [575, 185] on span "Smartcat" at bounding box center [579, 173] width 85 height 22
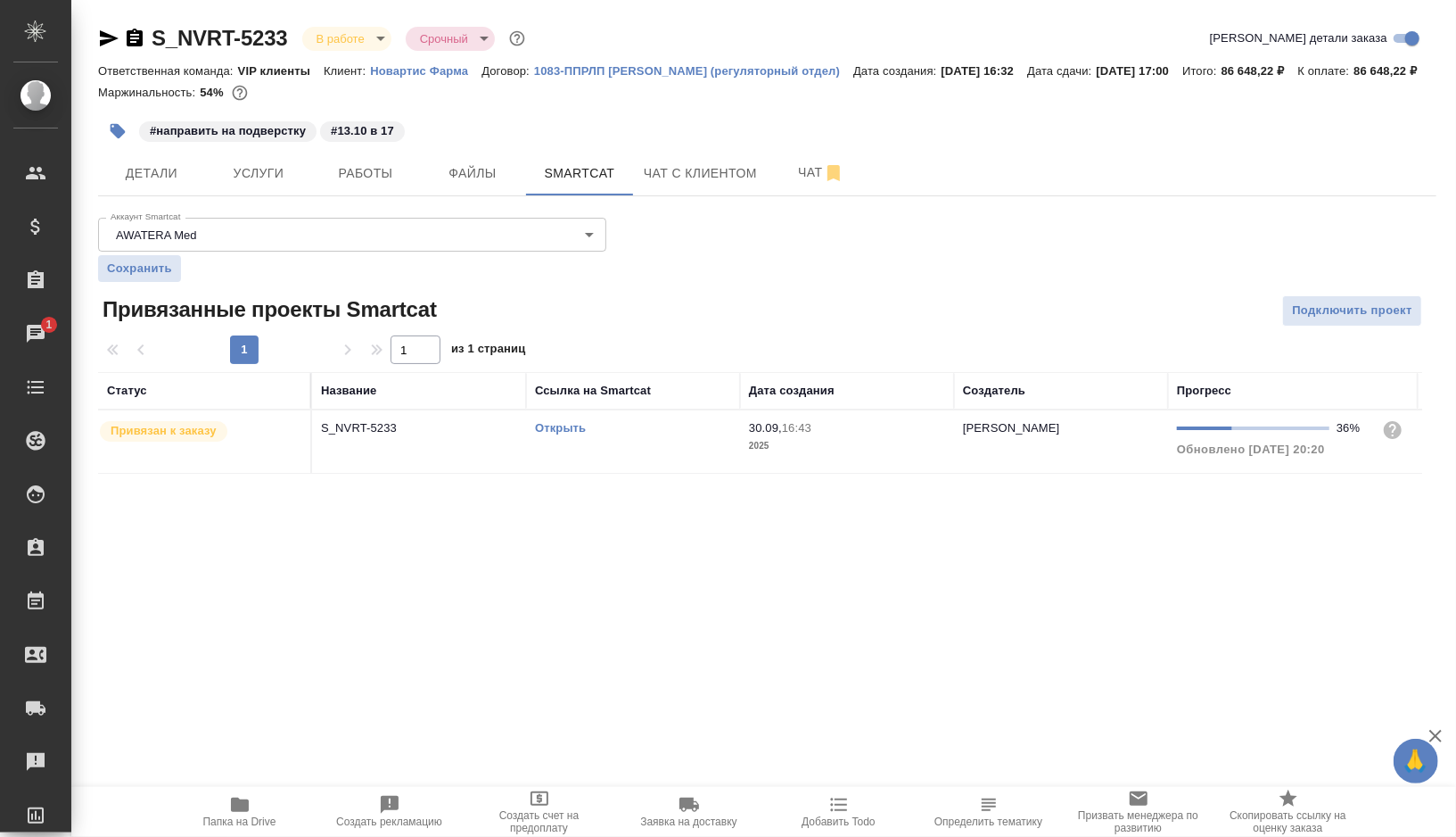
click at [571, 435] on link "Открыть" at bounding box center [560, 428] width 51 height 13
